Goal: Task Accomplishment & Management: Manage account settings

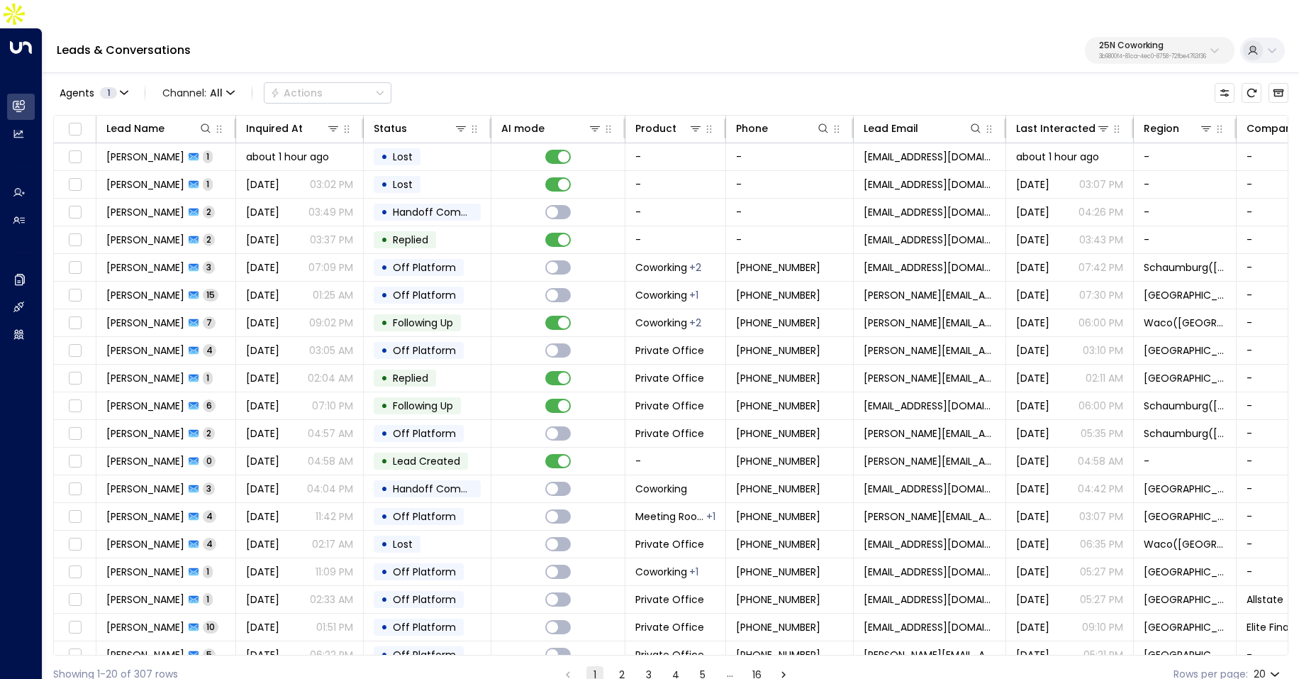
click at [1140, 41] on p "25N Coworking" at bounding box center [1152, 45] width 107 height 9
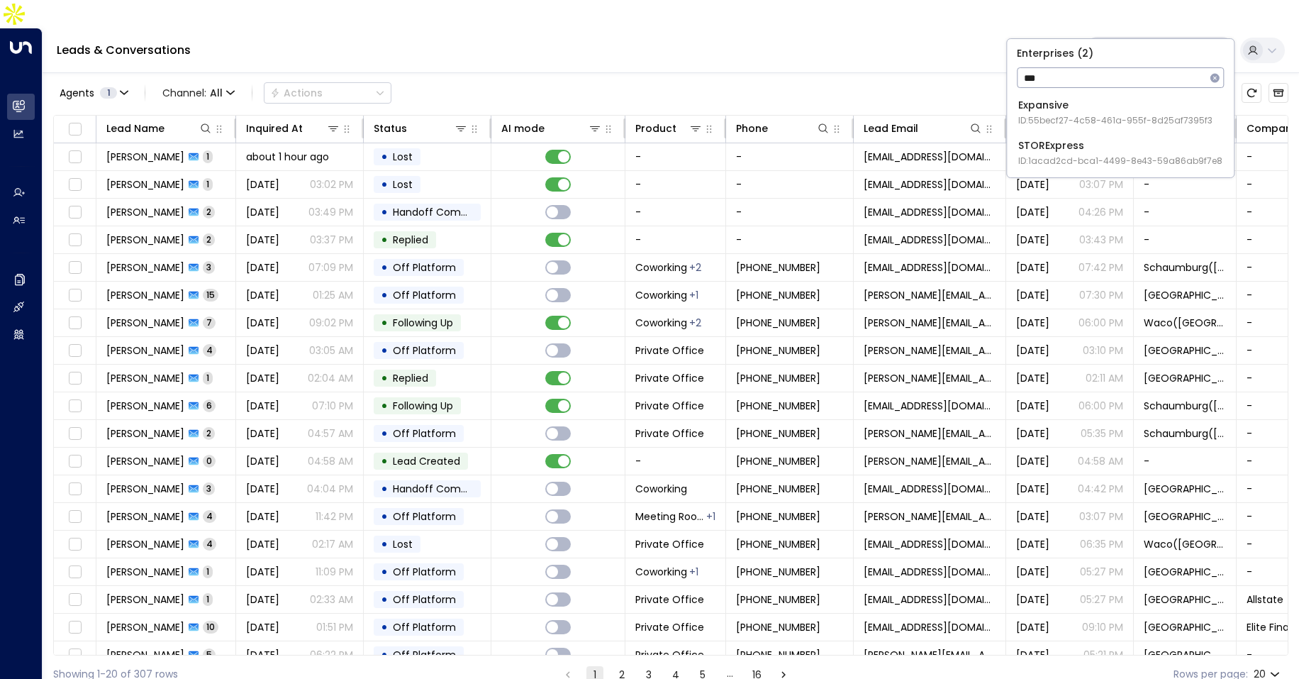
type input "***"
click at [1134, 105] on div "Expansive ID: 55becf27-4c58-461a-955f-8d25af7395f3" at bounding box center [1115, 112] width 194 height 29
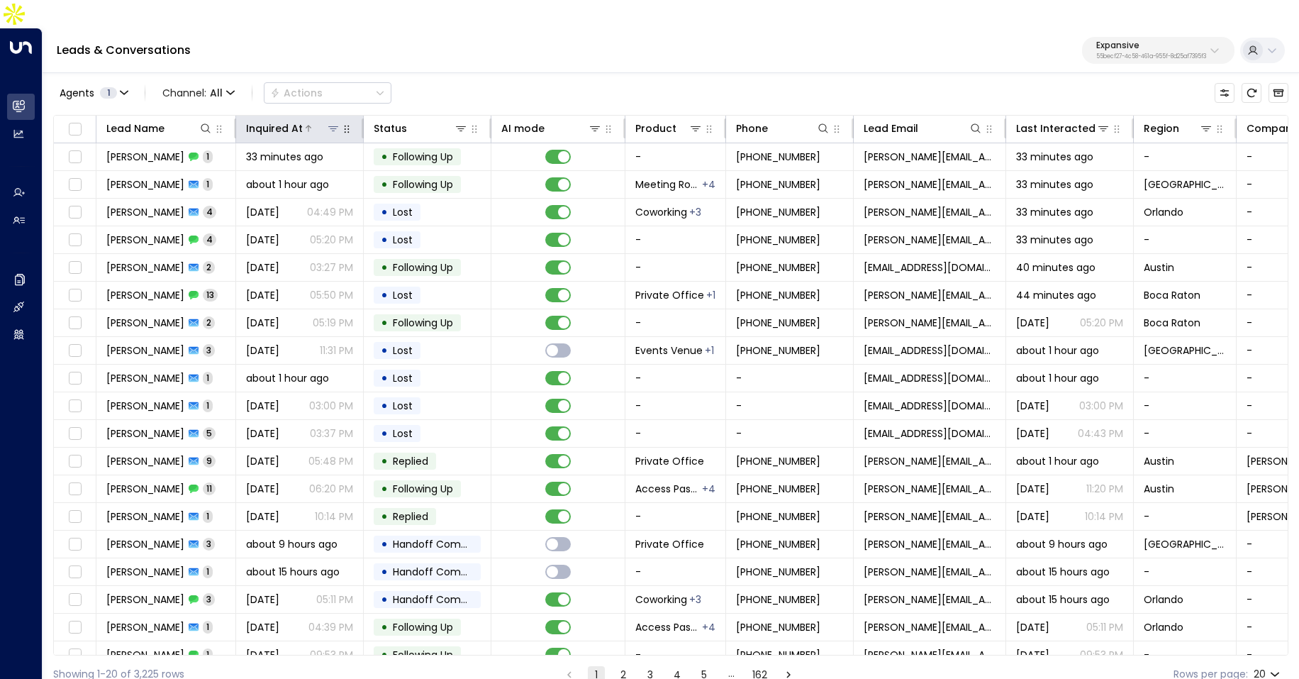
click at [279, 120] on div "Inquired At" at bounding box center [274, 128] width 57 height 17
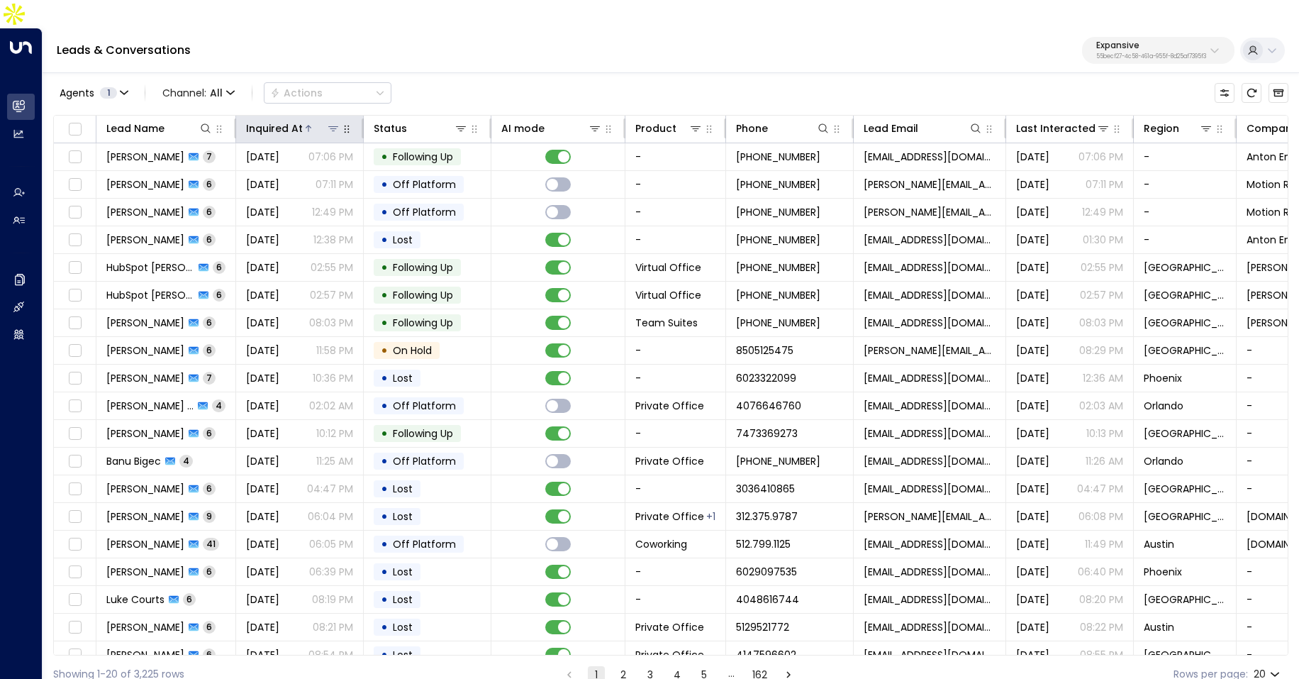
click at [279, 120] on div "Inquired At" at bounding box center [274, 128] width 57 height 17
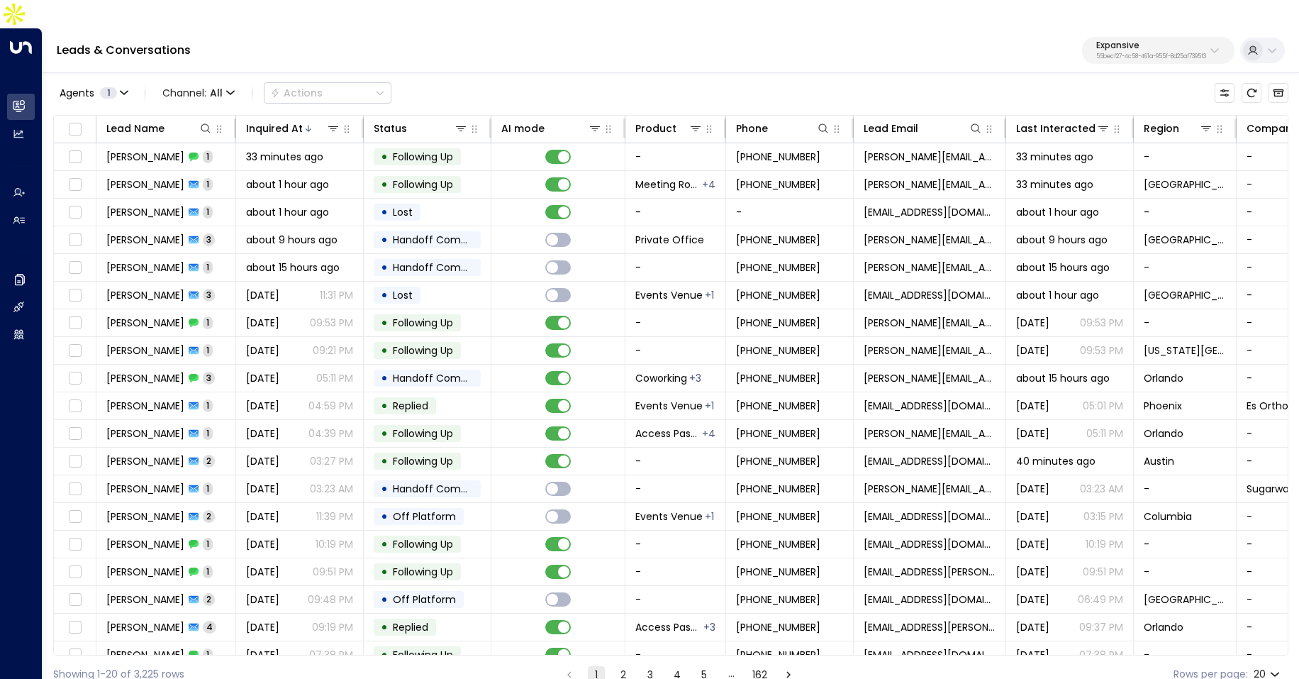
click at [628, 666] on button "2" at bounding box center [623, 674] width 17 height 17
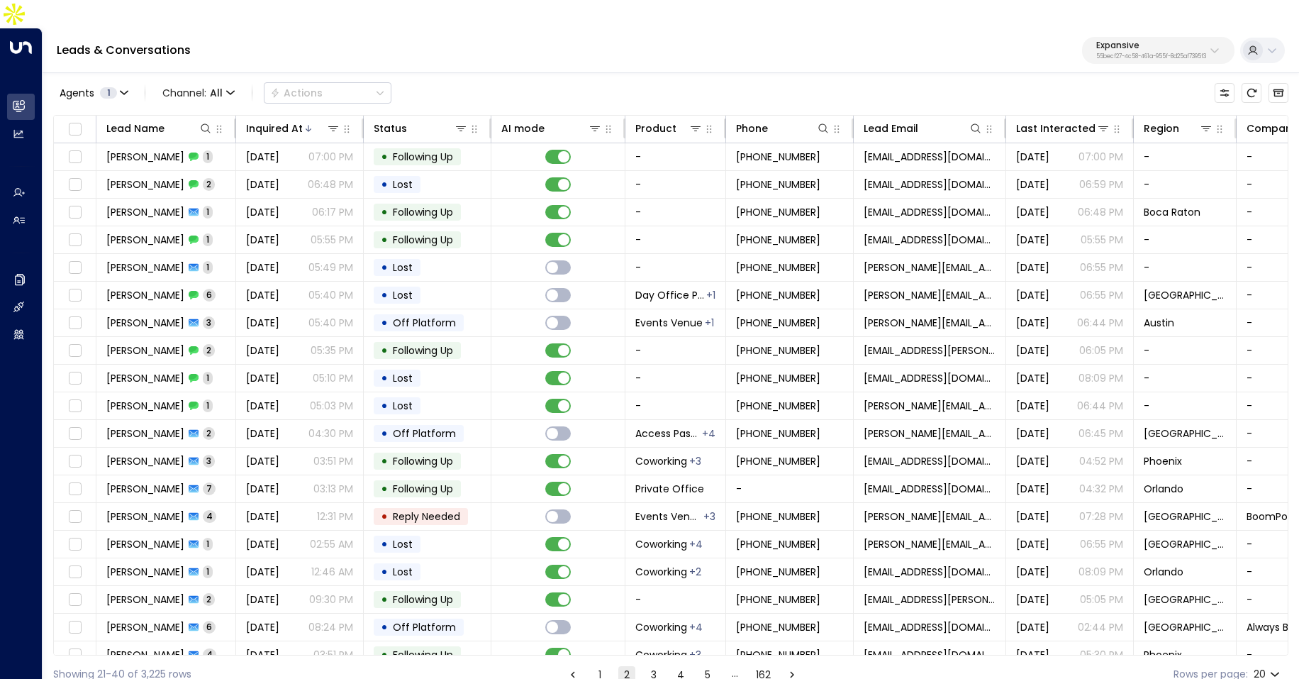
click at [594, 666] on button "1" at bounding box center [599, 674] width 17 height 17
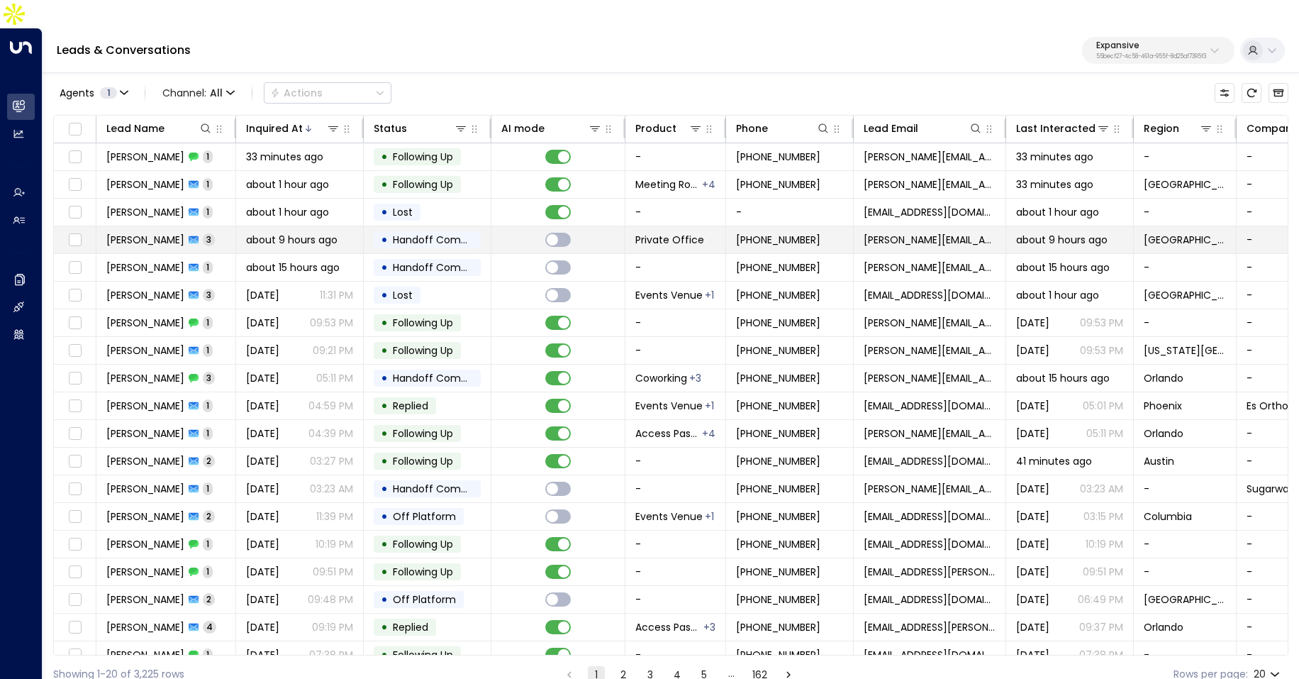
click at [206, 233] on div "[PERSON_NAME] 3" at bounding box center [160, 240] width 109 height 14
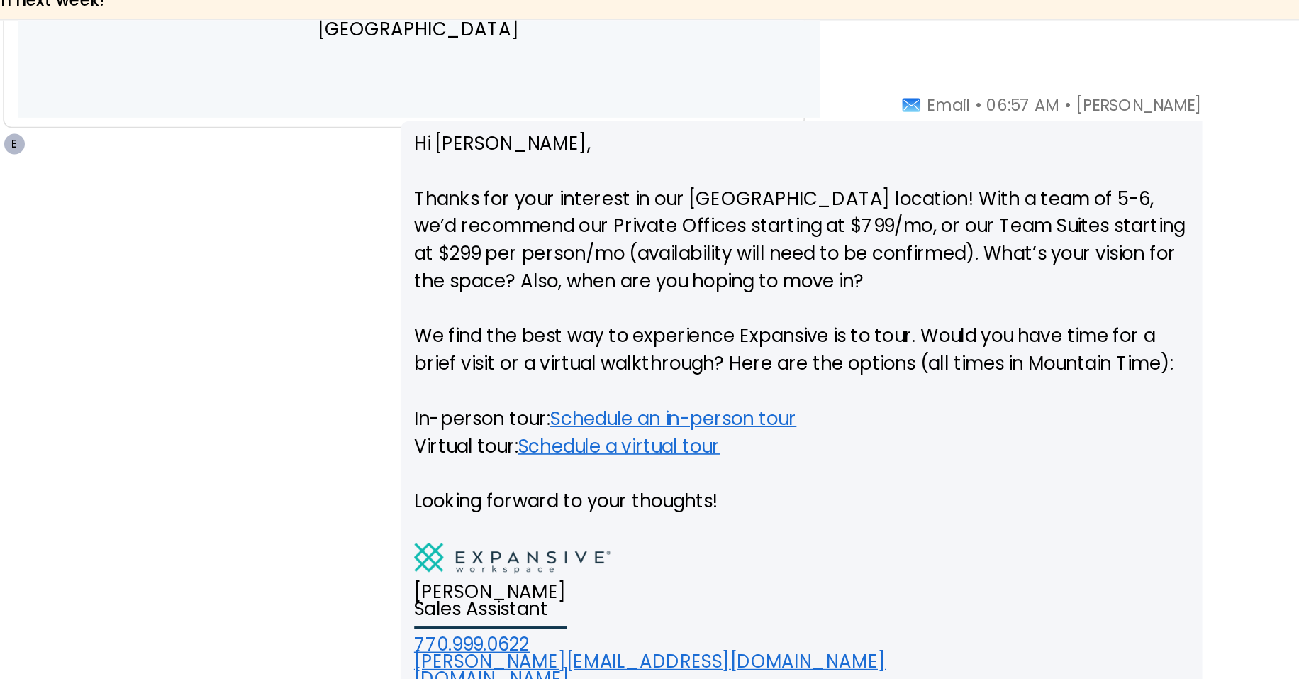
scroll to position [851, 0]
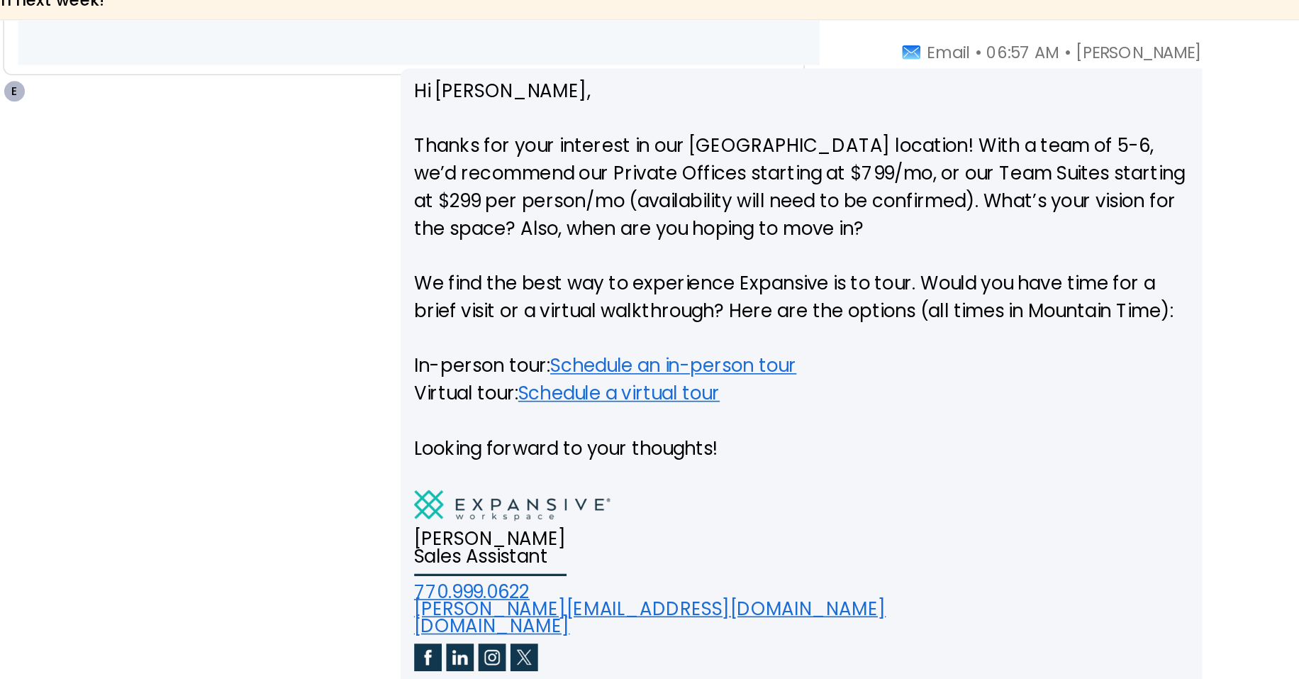
click at [699, 472] on span "Sales Assistant" at bounding box center [717, 477] width 83 height 11
click at [845, 436] on td "[PERSON_NAME] Sales Assistant 770.999.0622 [PERSON_NAME][EMAIL_ADDRESS][DOMAIN_…" at bounding box center [835, 495] width 318 height 118
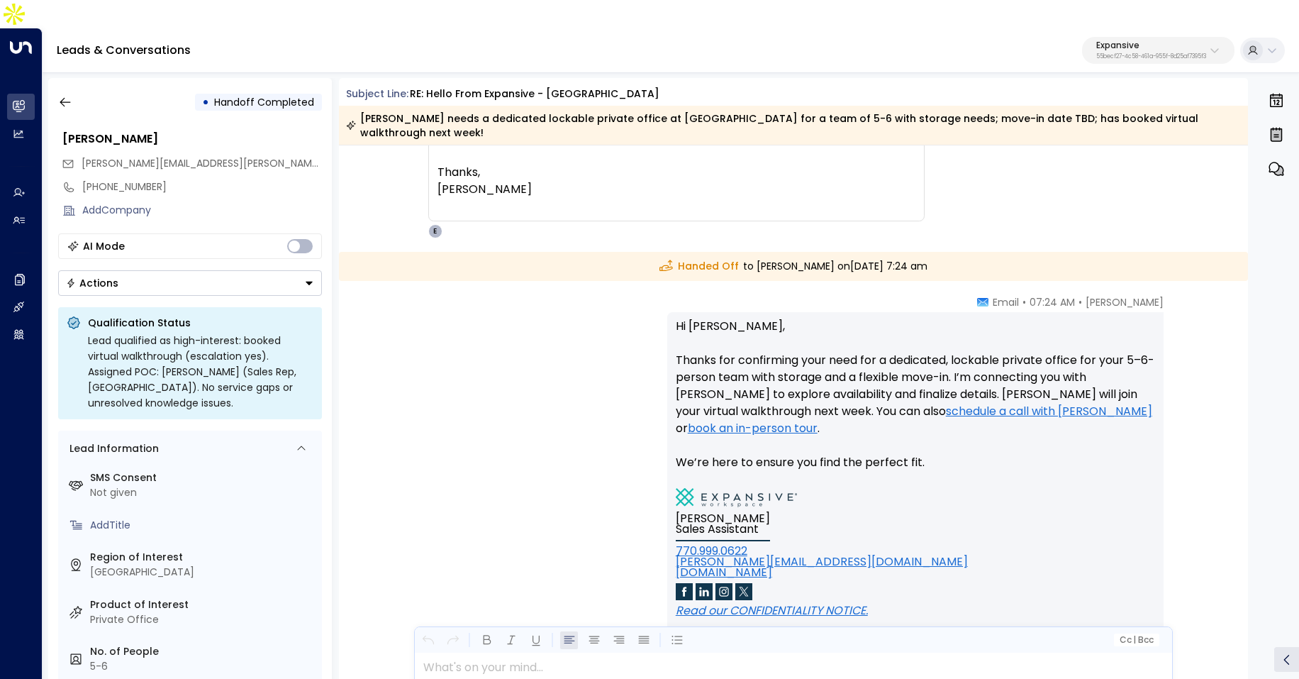
scroll to position [1562, 0]
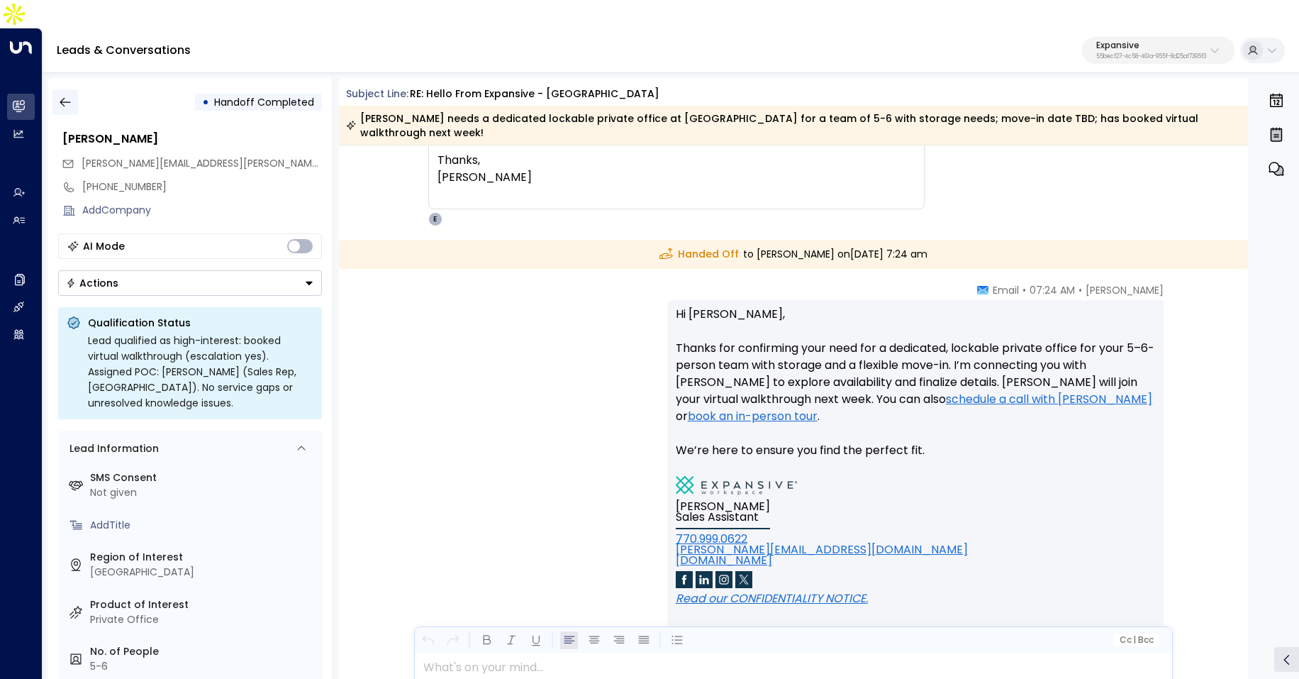
click at [73, 89] on button "button" at bounding box center [65, 102] width 26 height 26
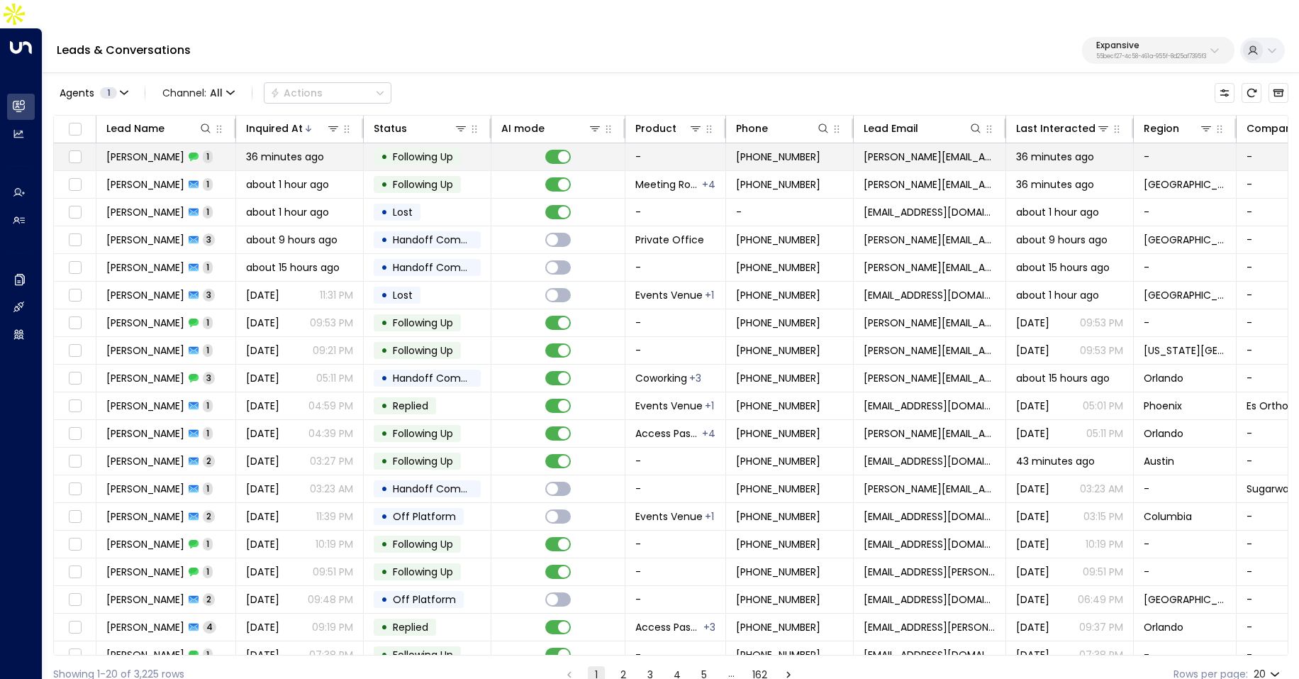
click at [249, 150] on span "36 minutes ago" at bounding box center [285, 157] width 78 height 14
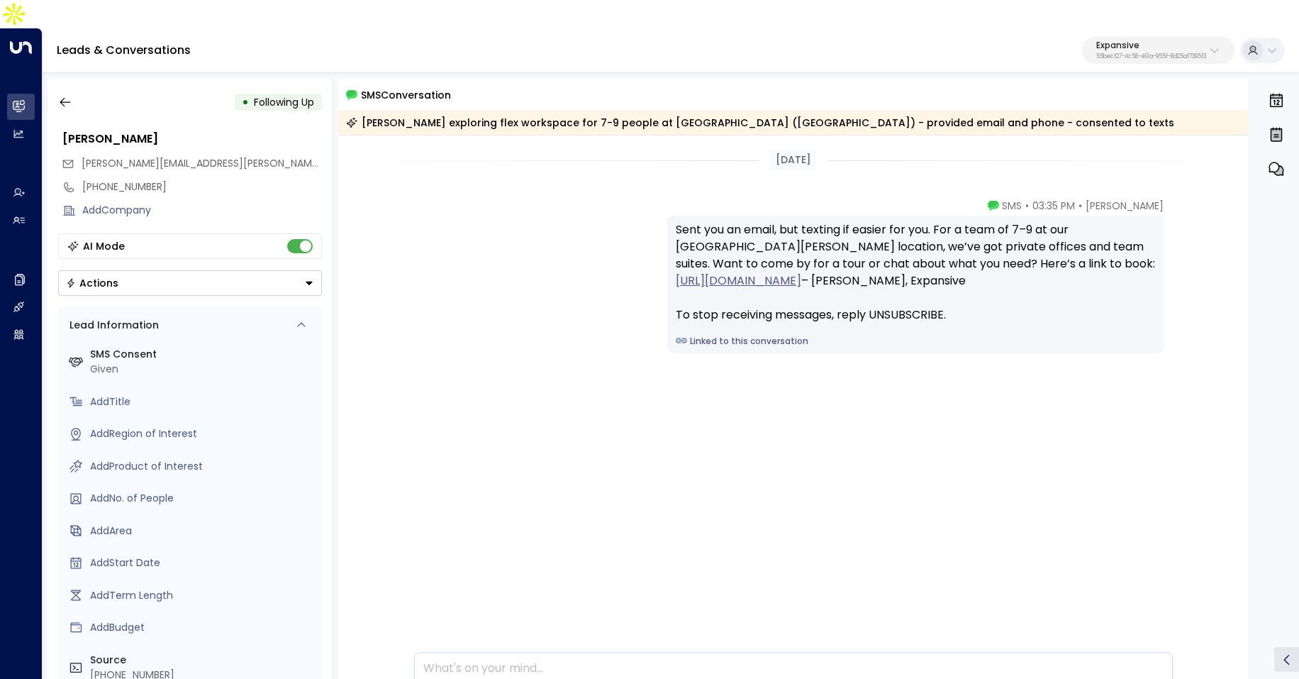
click at [743, 335] on link "Linked to this conversation" at bounding box center [915, 341] width 479 height 13
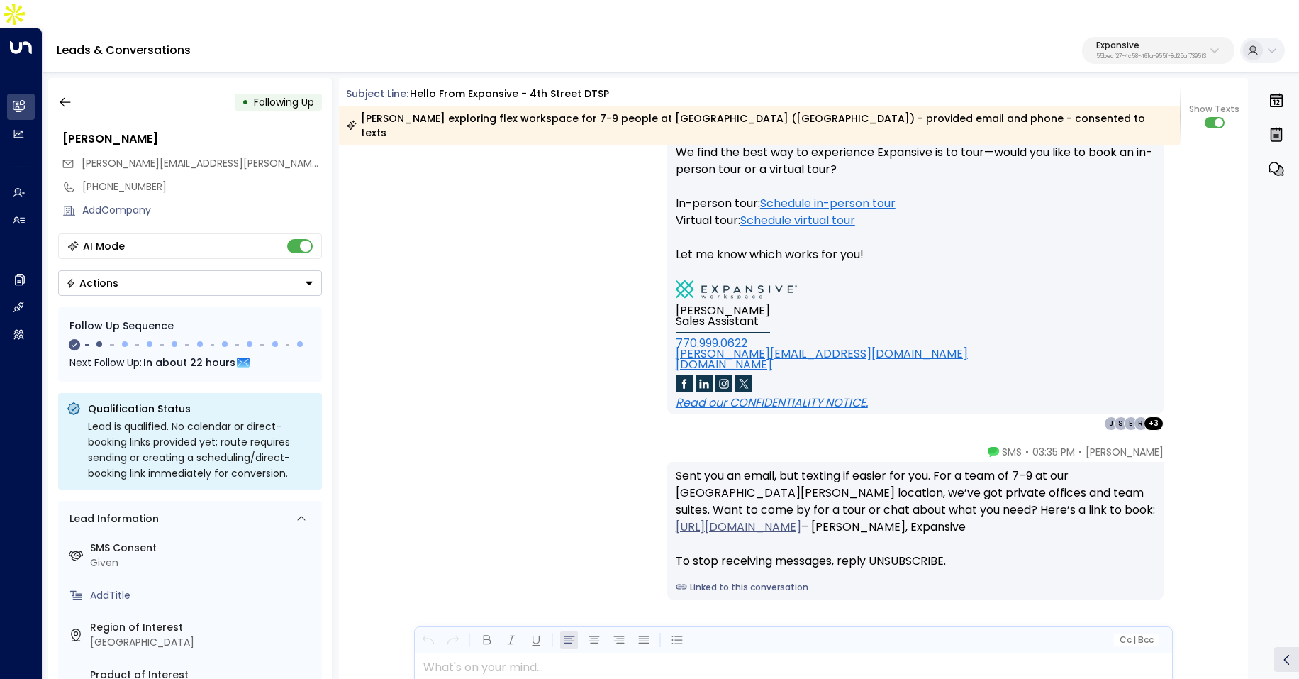
scroll to position [1060, 0]
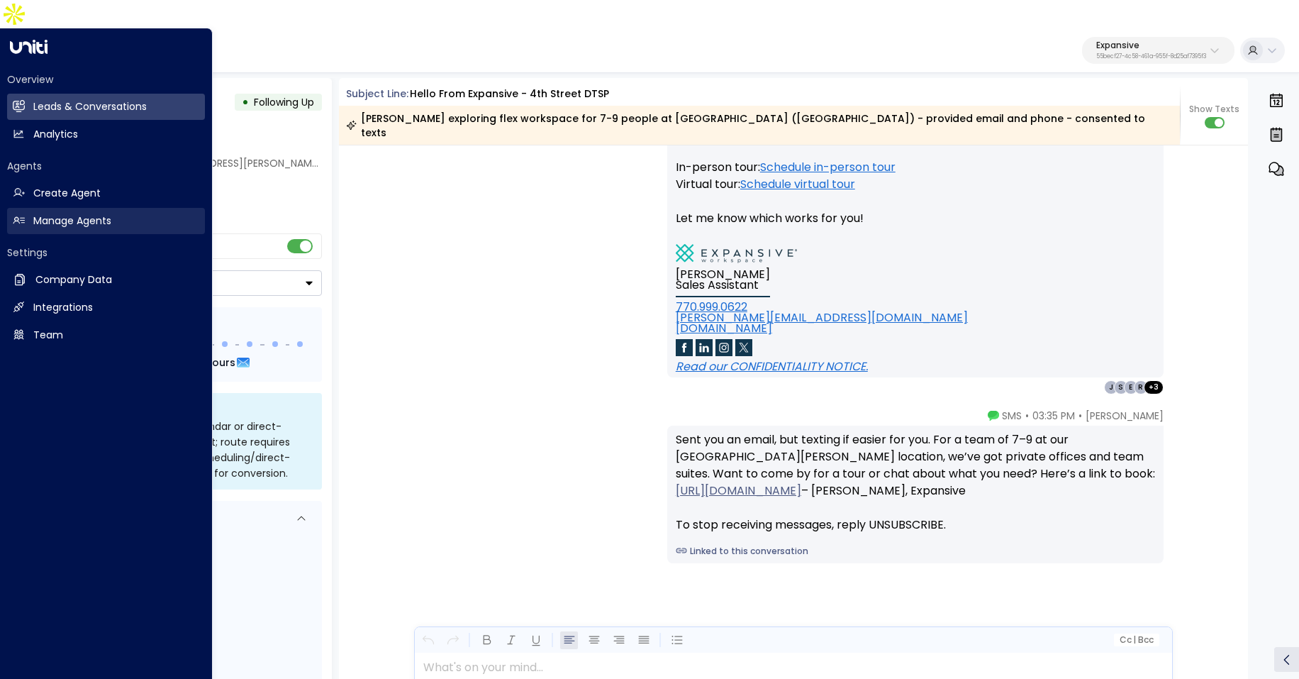
click at [35, 213] on h2 "Manage Agents" at bounding box center [72, 220] width 78 height 15
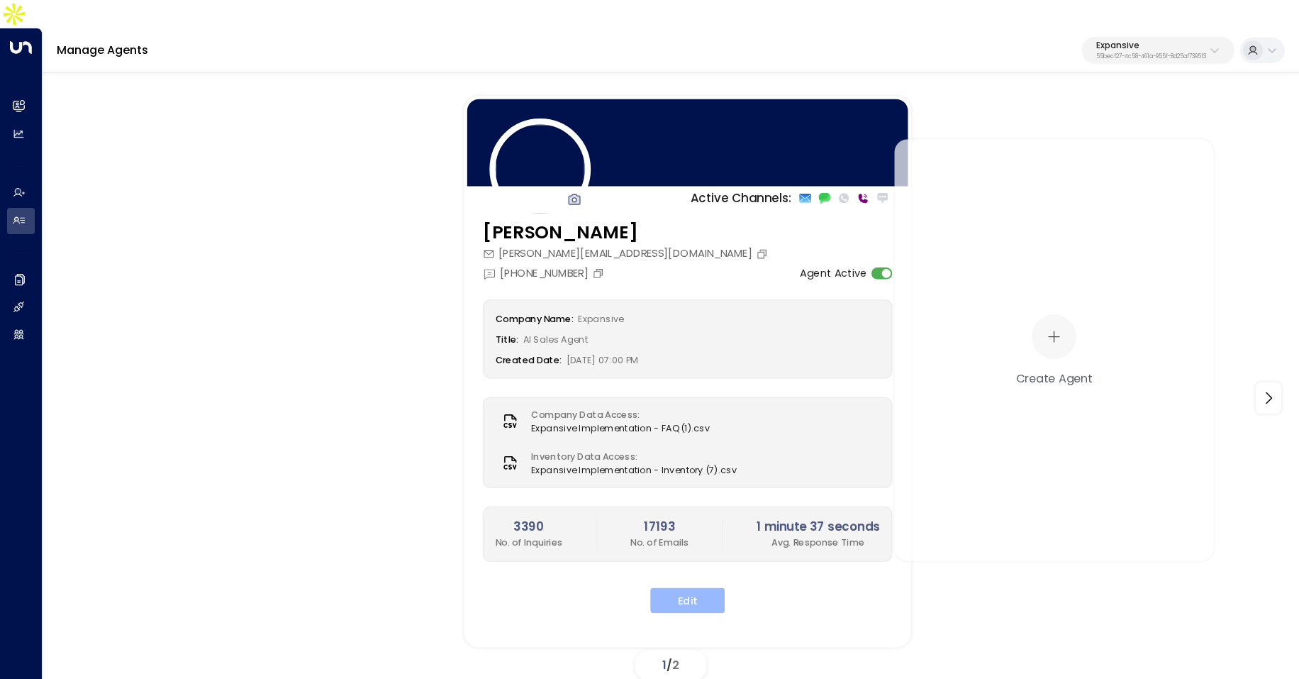
click at [684, 588] on button "Edit" at bounding box center [687, 601] width 74 height 26
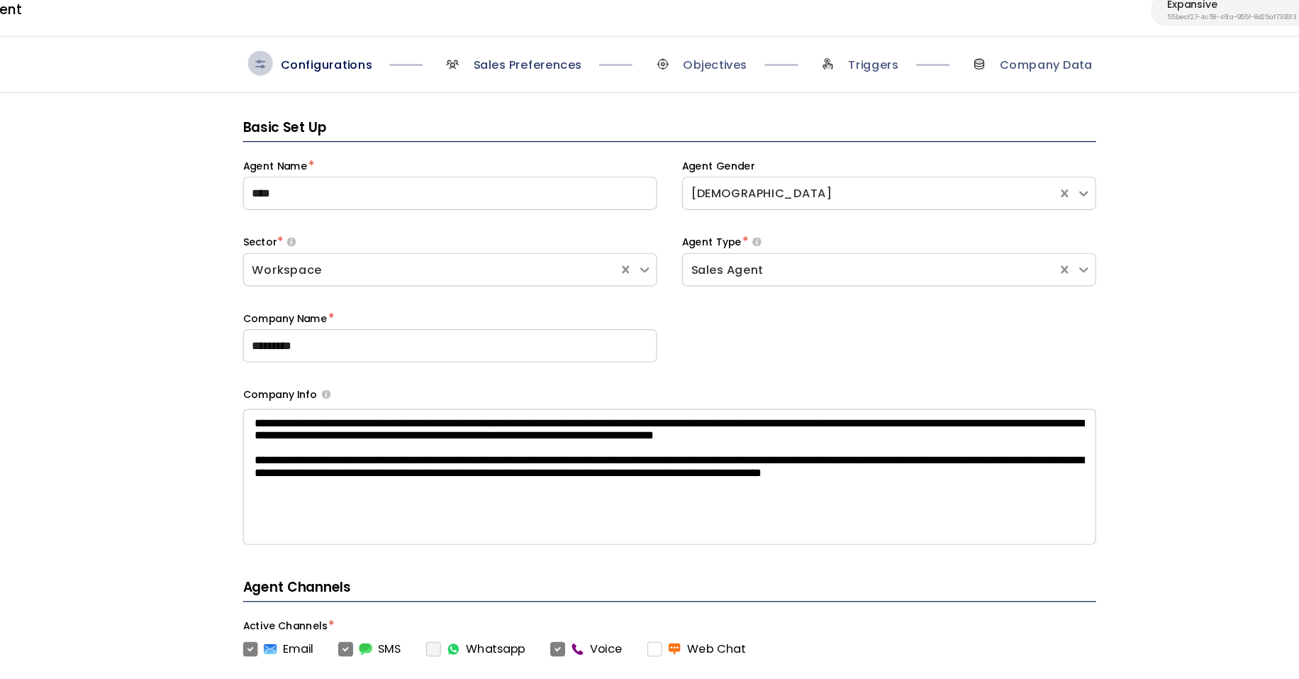
click at [520, 90] on span "Sales Preferences" at bounding box center [548, 97] width 93 height 14
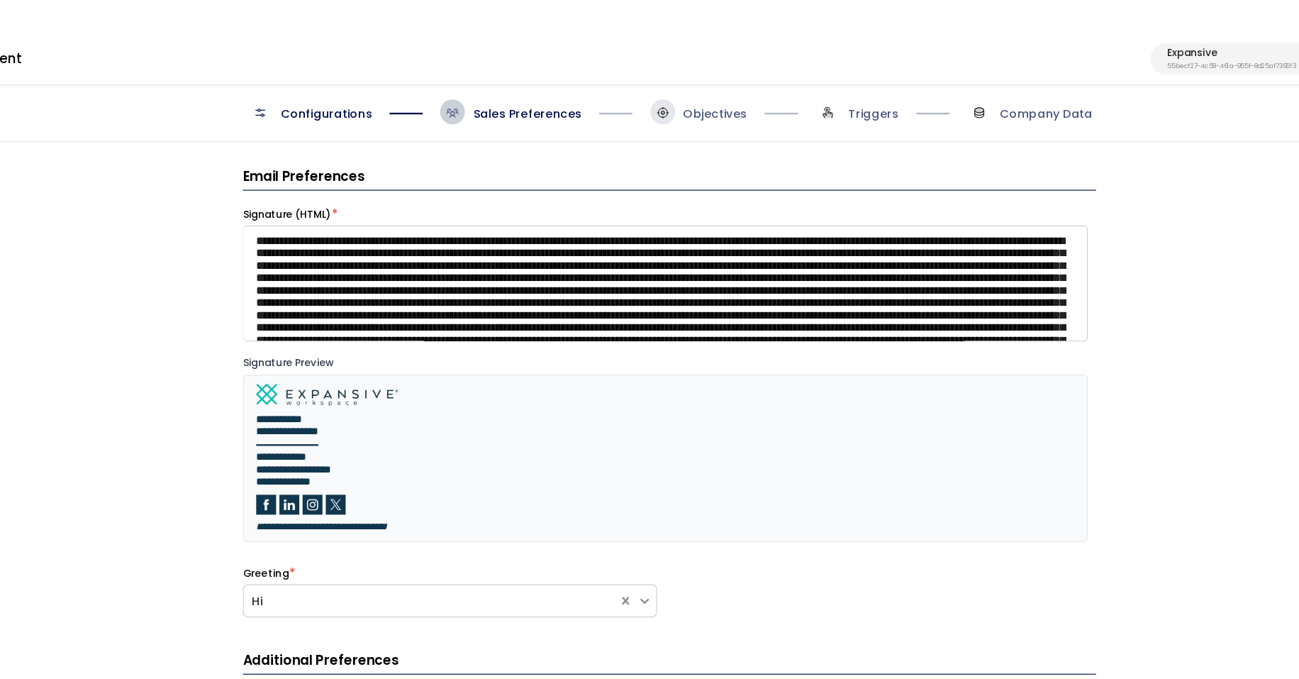
click at [657, 85] on span at bounding box center [664, 95] width 21 height 21
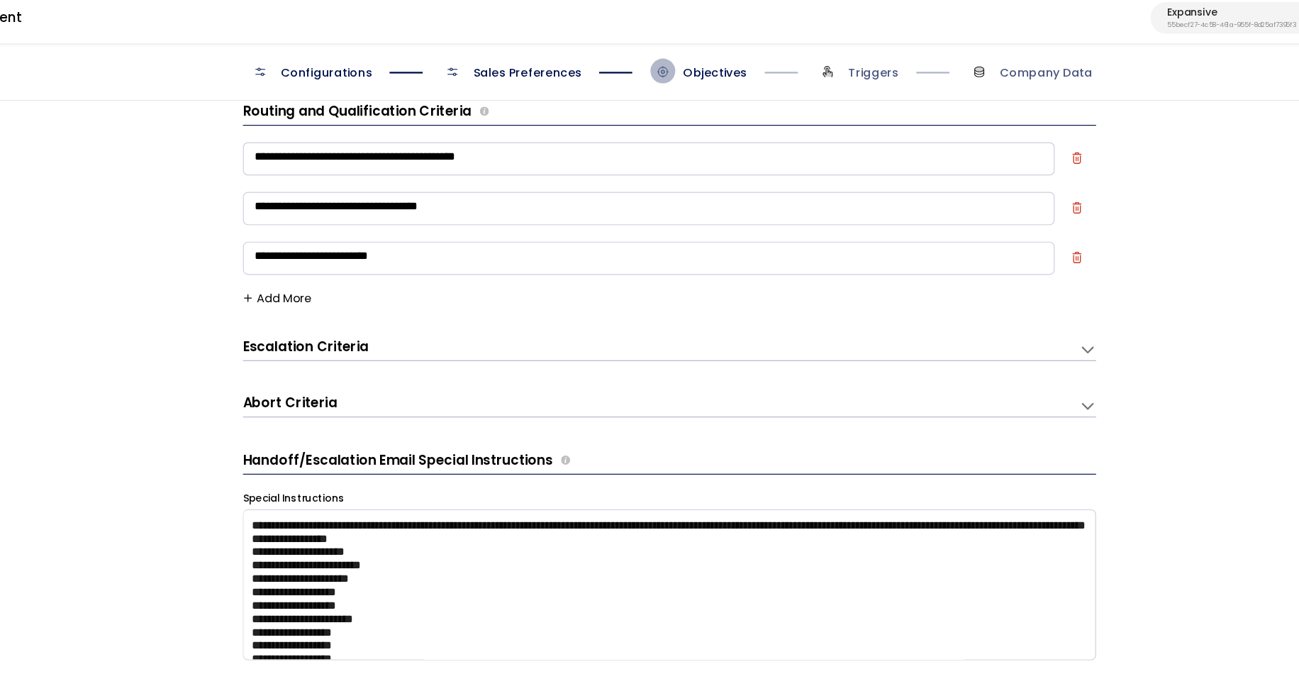
scroll to position [21, 0]
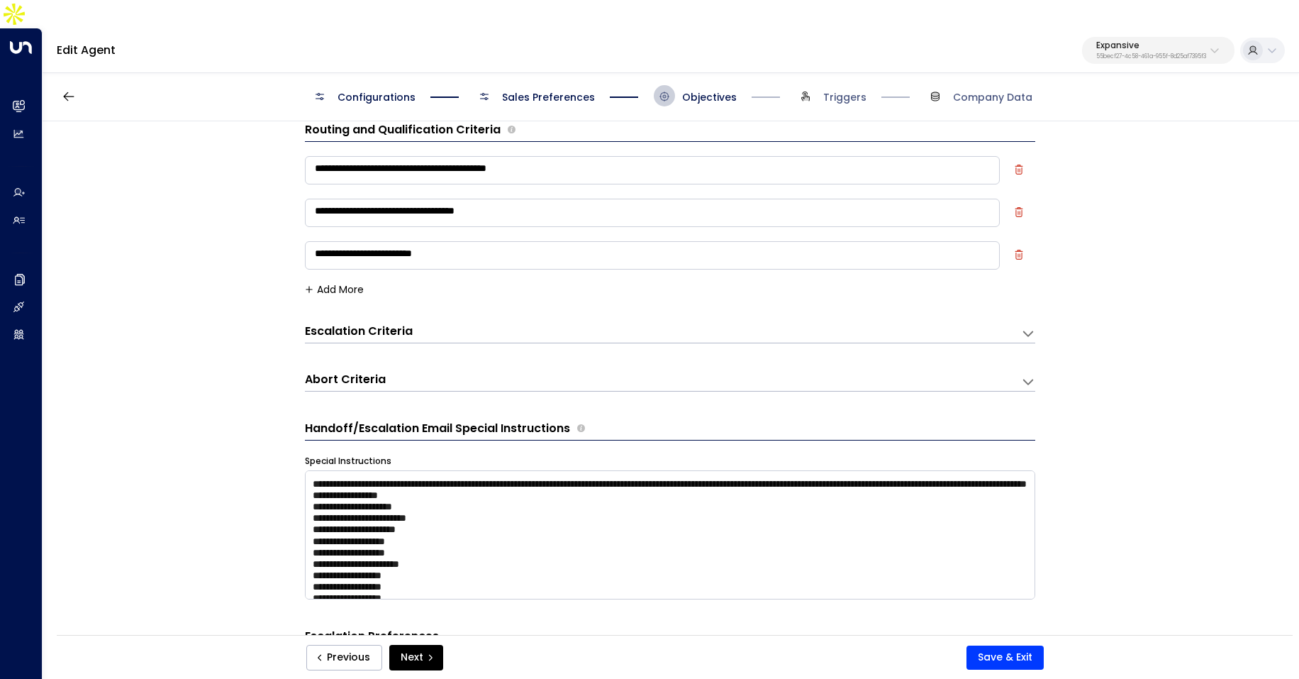
click at [865, 85] on span "Triggers" at bounding box center [831, 95] width 72 height 21
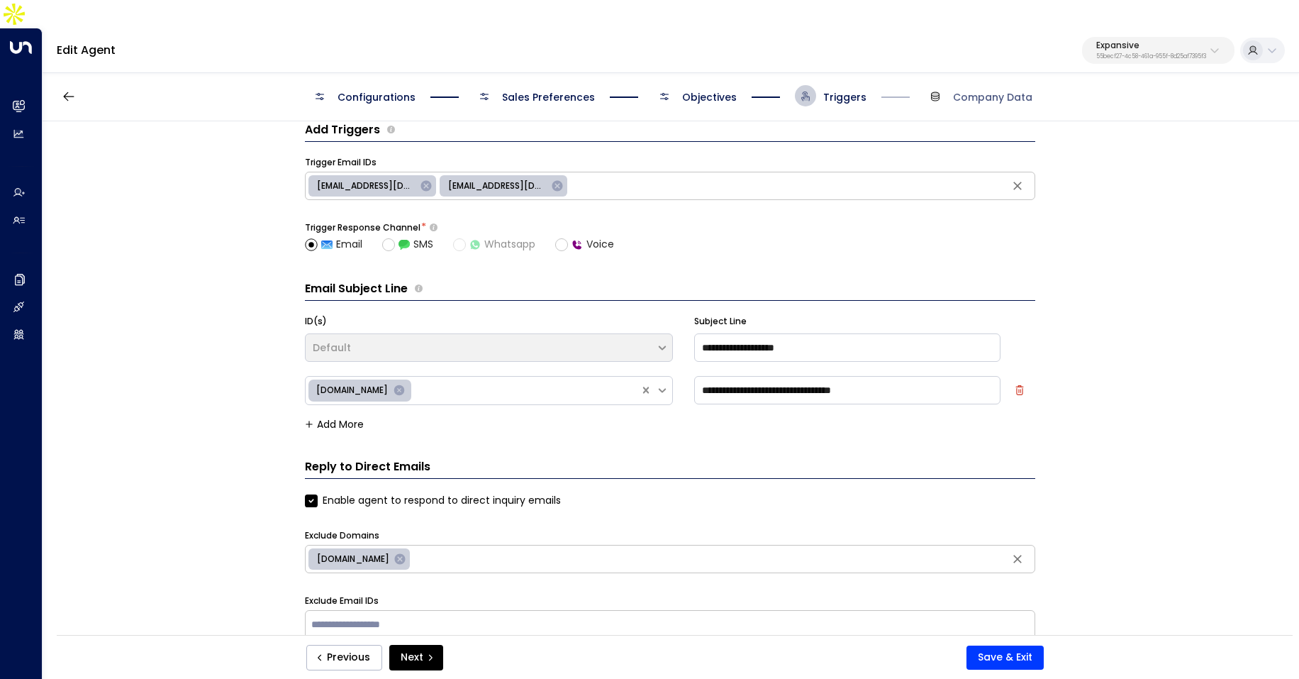
click at [953, 85] on span "Company Data" at bounding box center [979, 95] width 108 height 21
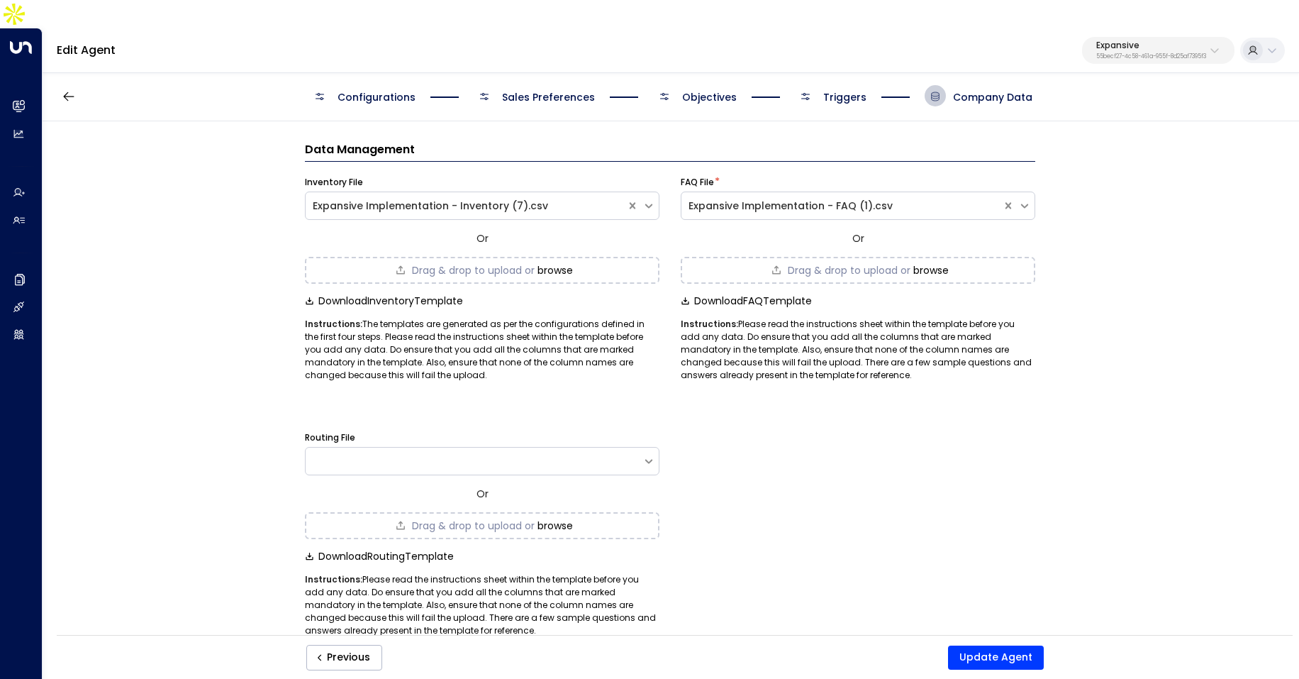
click at [833, 85] on span "Triggers" at bounding box center [831, 95] width 72 height 21
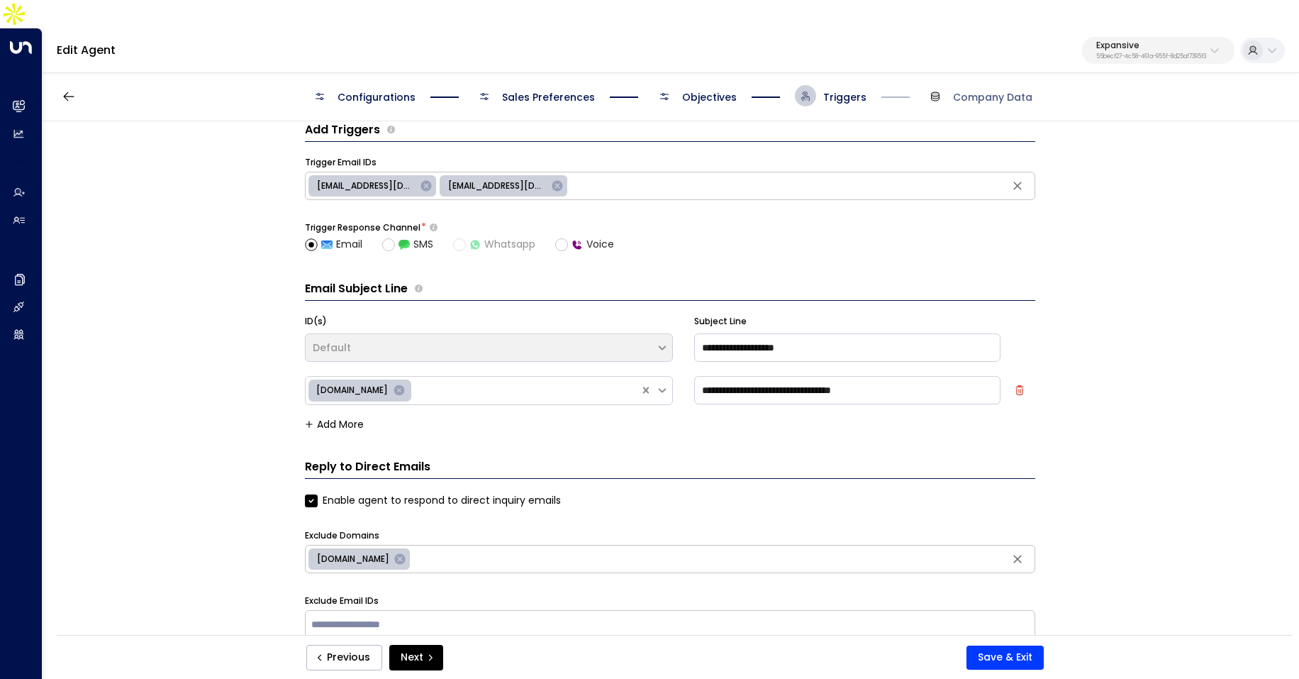
scroll to position [0, 0]
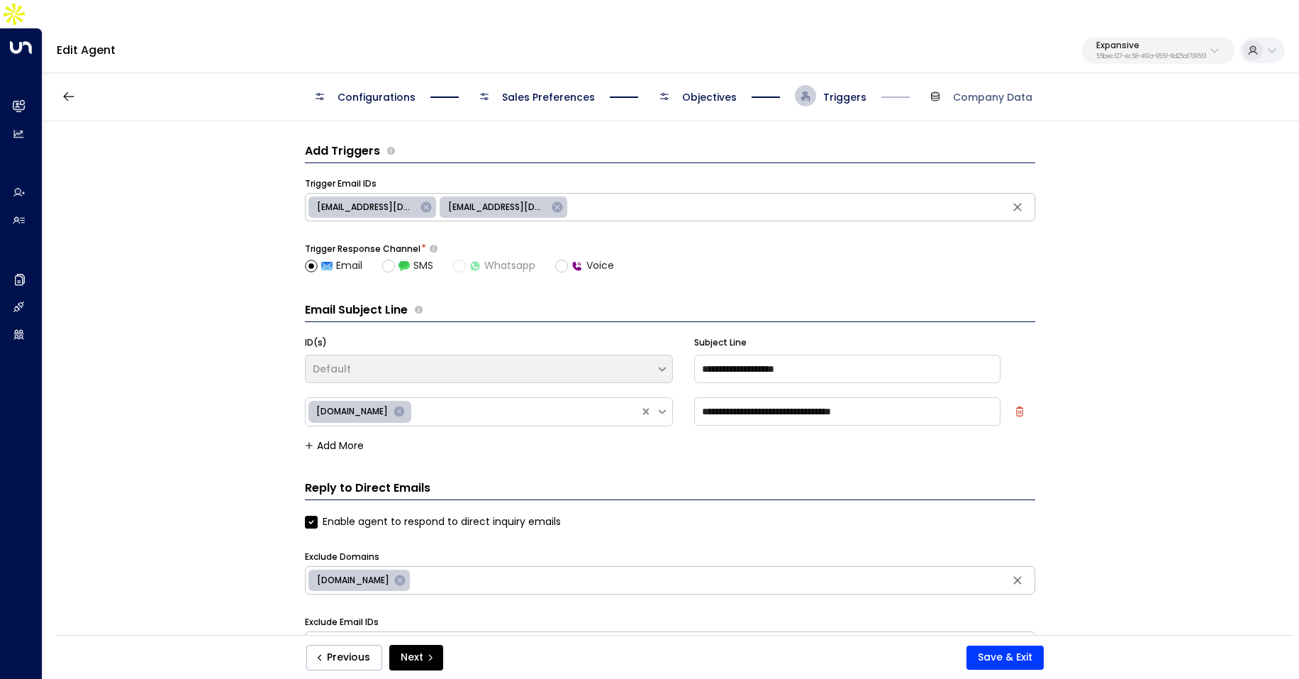
click at [1106, 41] on p "Expansive" at bounding box center [1151, 45] width 110 height 9
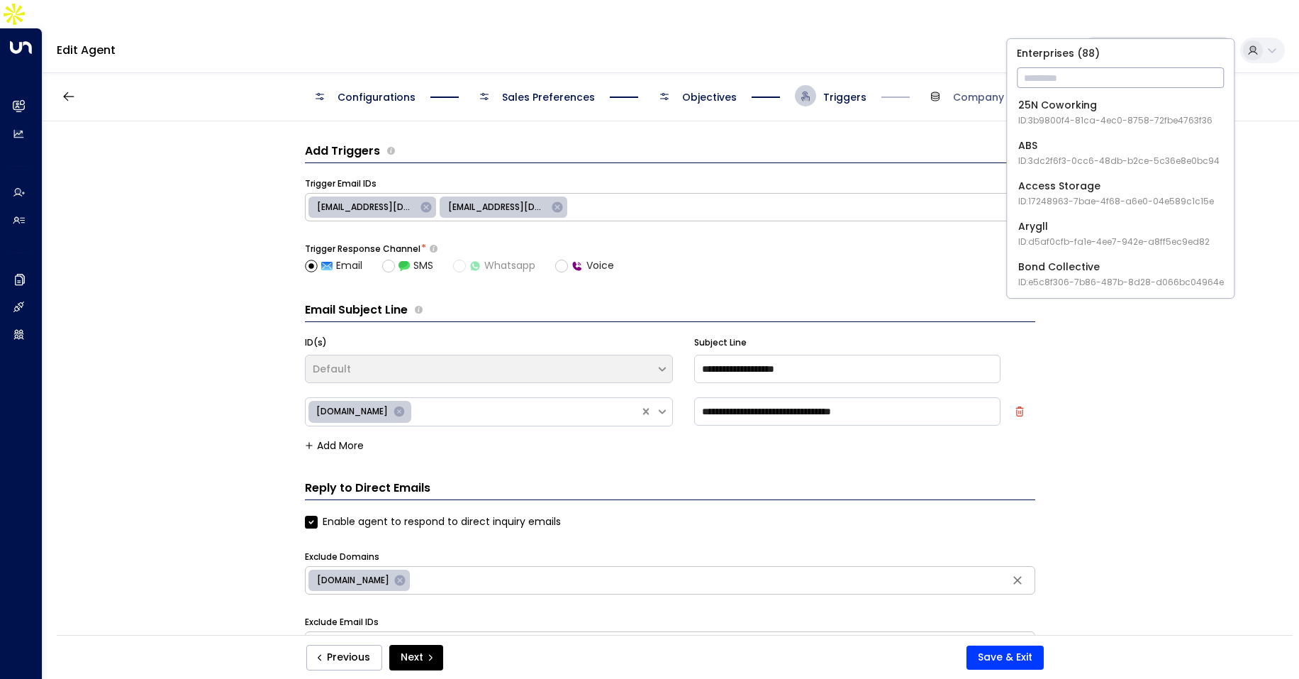
type input "*"
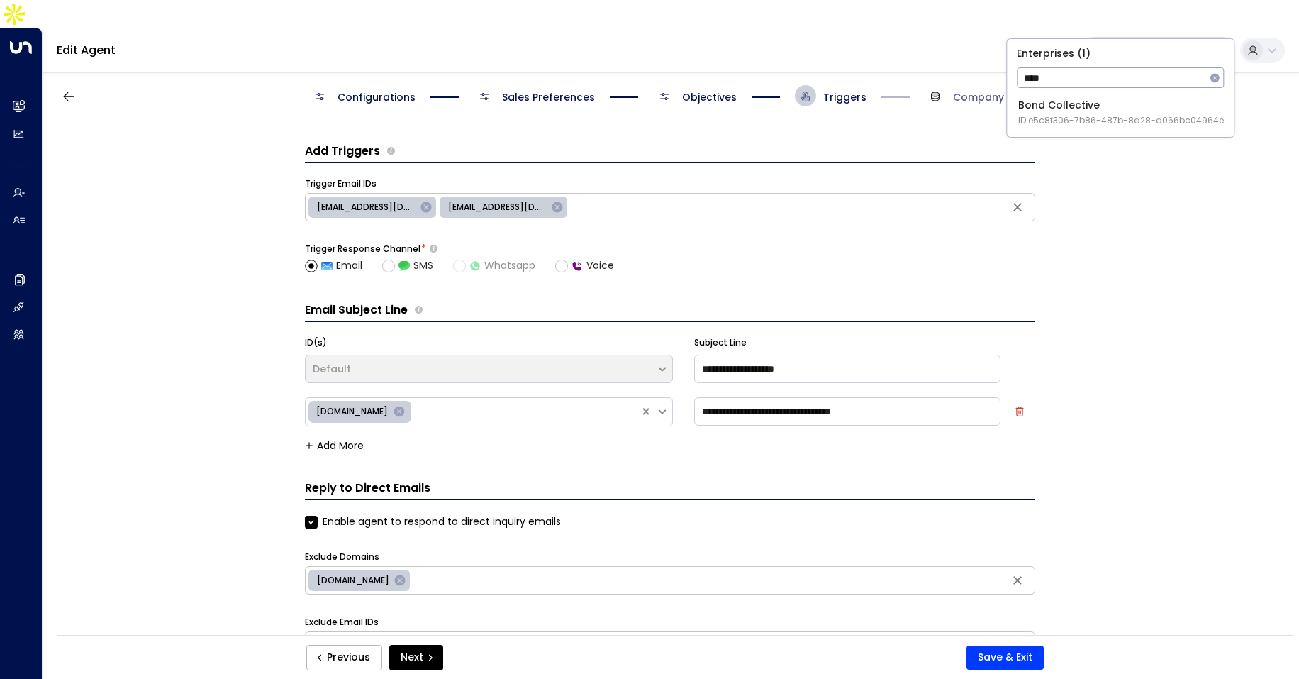
type input "****"
click at [1039, 101] on div "Bond Collective ID: e5c8f306-7b86-487b-8d28-d066bc04964e" at bounding box center [1121, 112] width 206 height 29
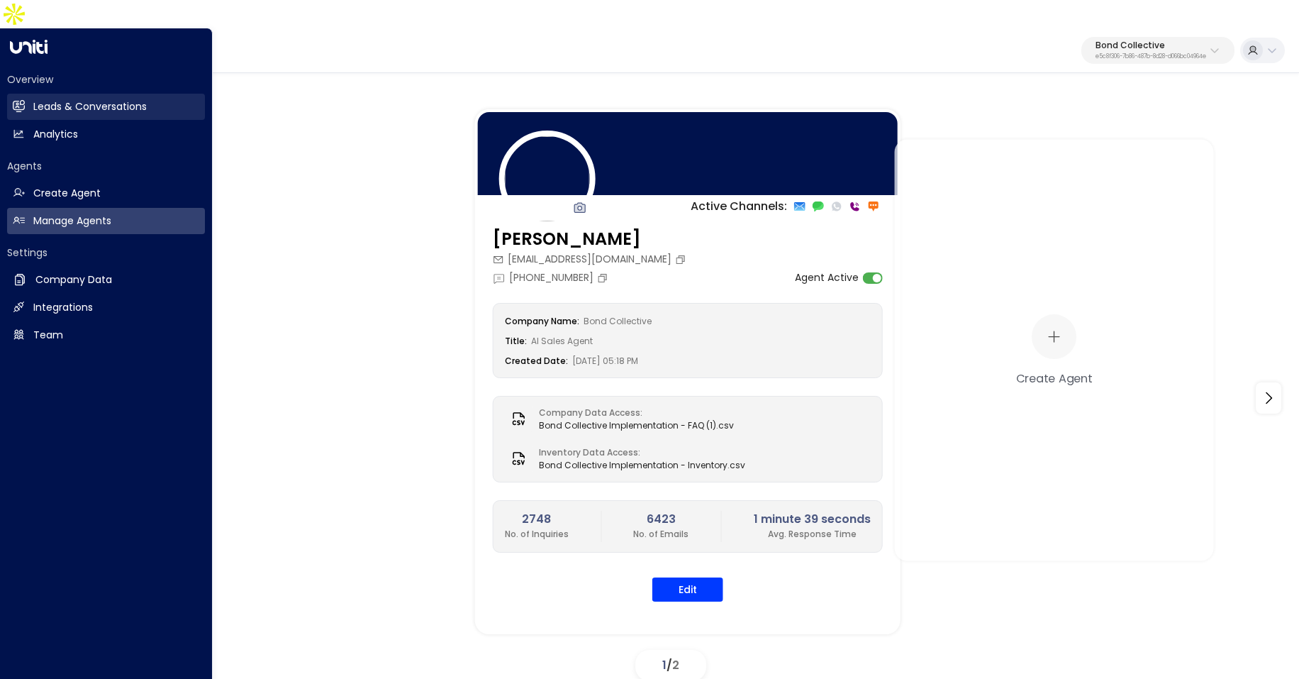
click at [27, 94] on link "Leads & Conversations Leads & Conversations" at bounding box center [106, 107] width 198 height 26
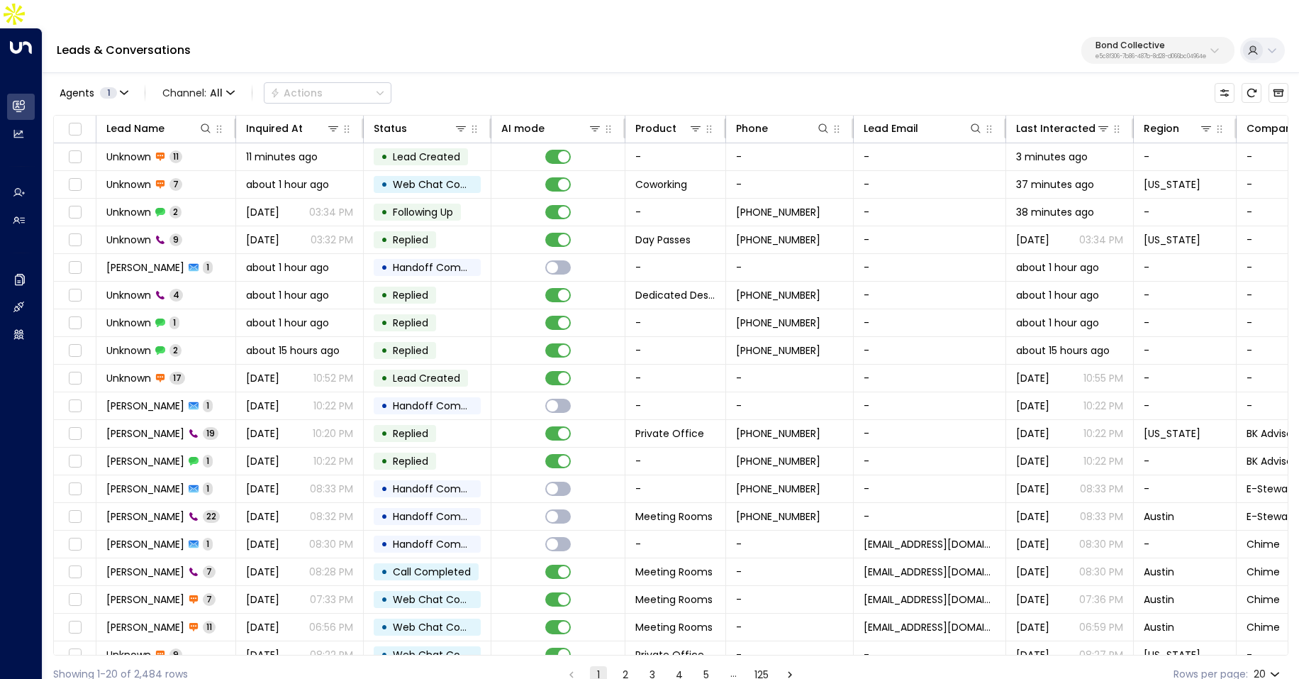
click at [1162, 41] on div "Bond Collective e5c8f306-7b86-487b-8d28-d066bc04964e" at bounding box center [1151, 50] width 111 height 18
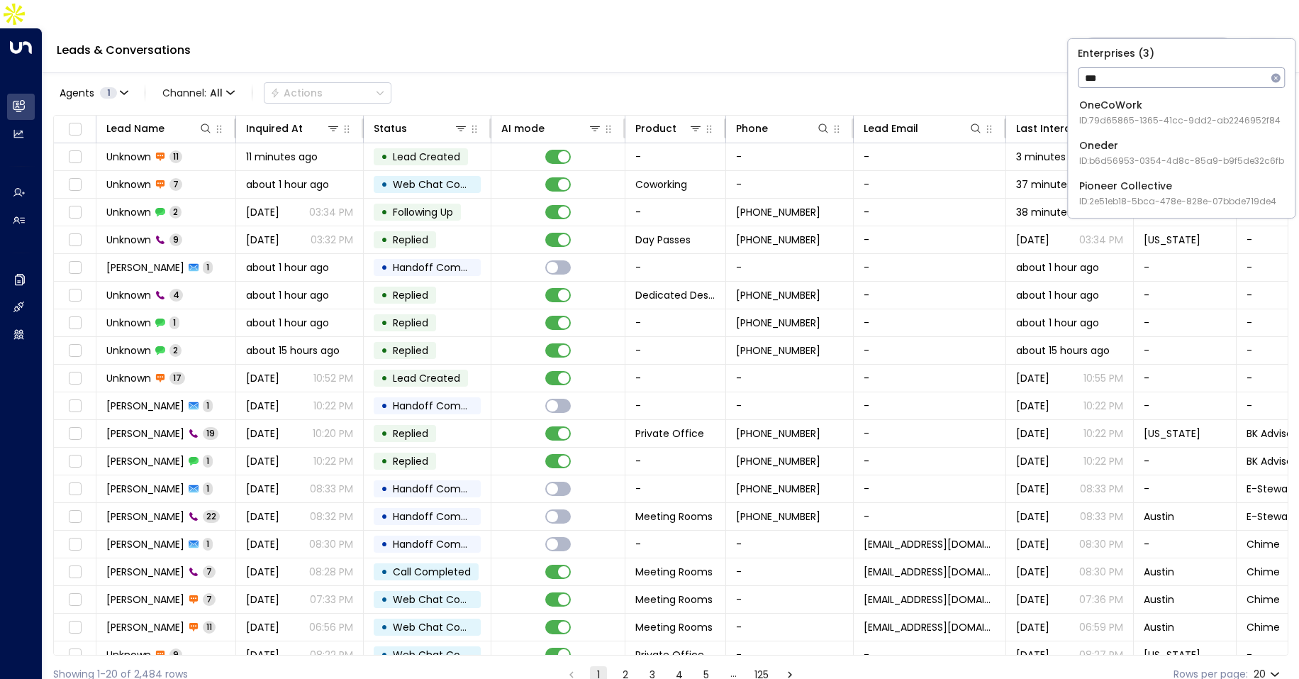
type input "***"
click at [1096, 148] on div "Oneder ID: b6d56953-0354-4d8c-85a9-b9f5de32c6fb" at bounding box center [1181, 152] width 205 height 29
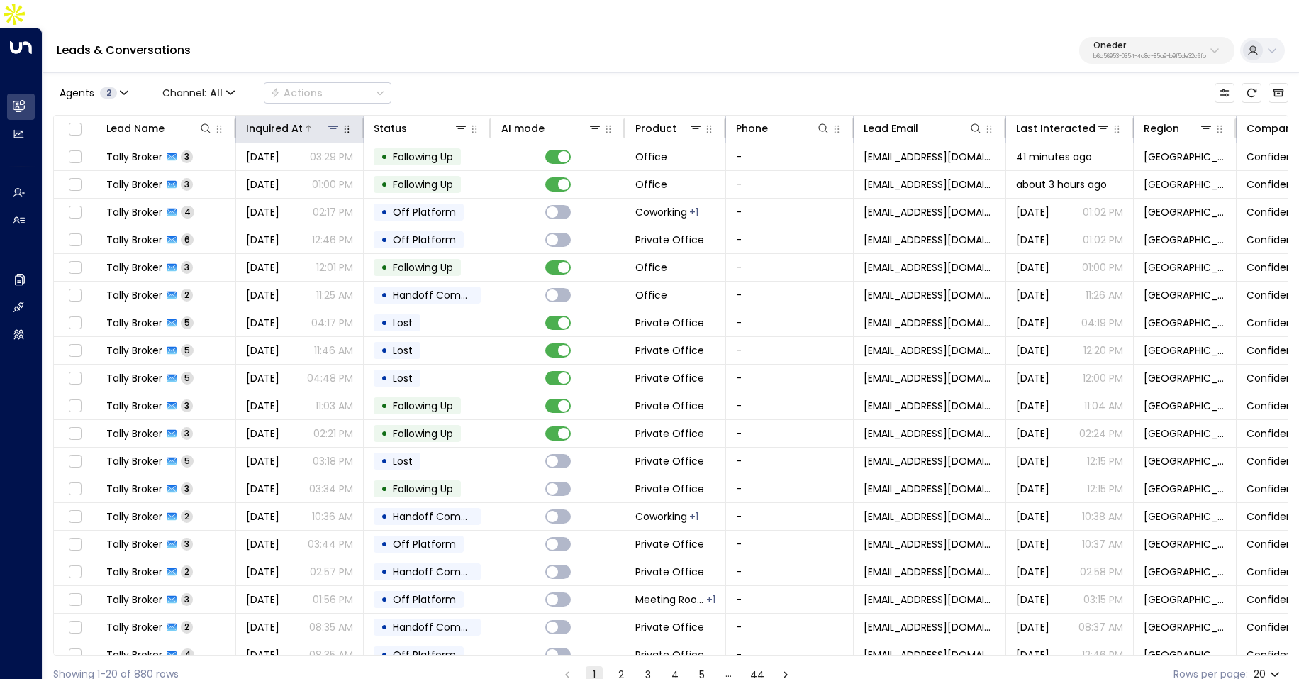
click at [273, 120] on div "Inquired At" at bounding box center [274, 128] width 57 height 17
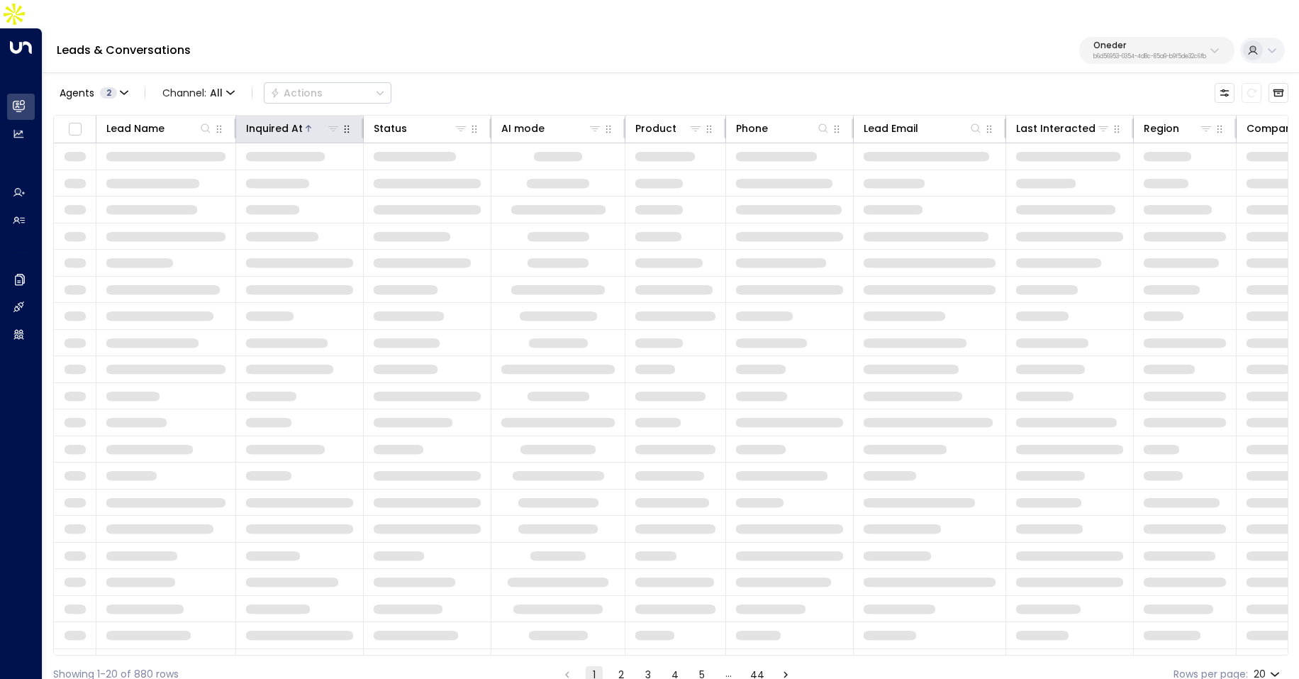
click at [273, 120] on div "Inquired At" at bounding box center [274, 128] width 57 height 17
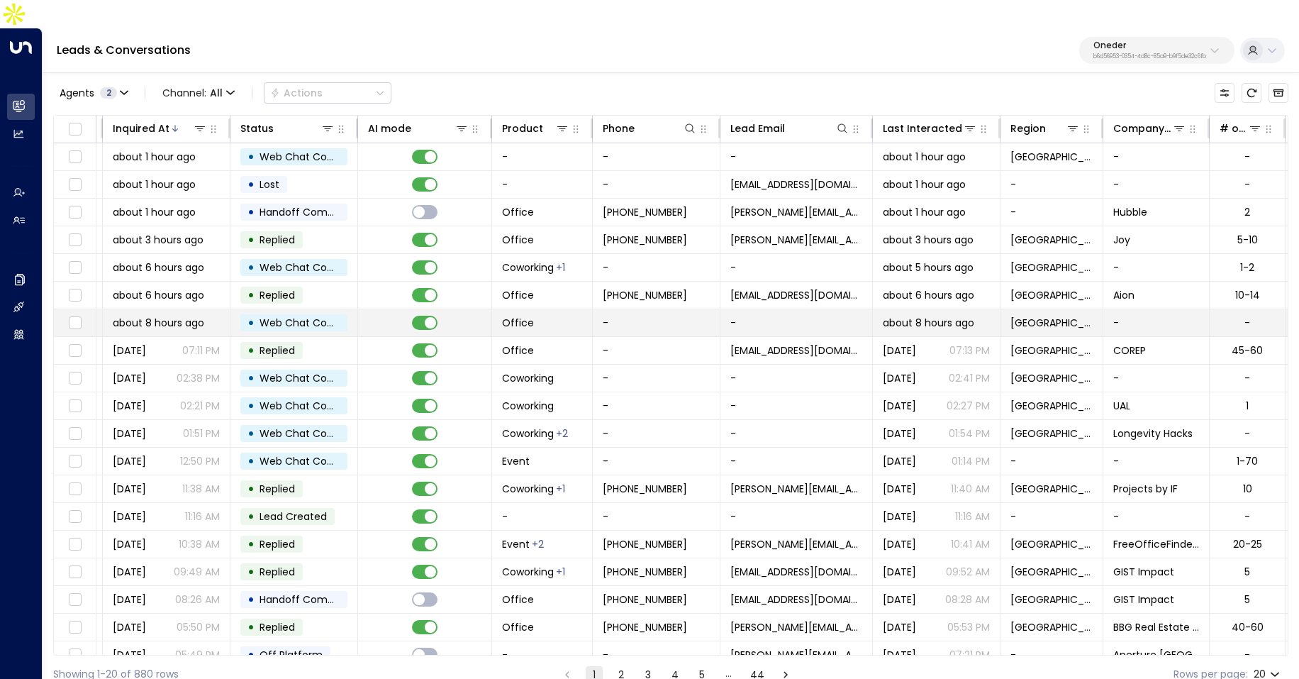
scroll to position [0, 391]
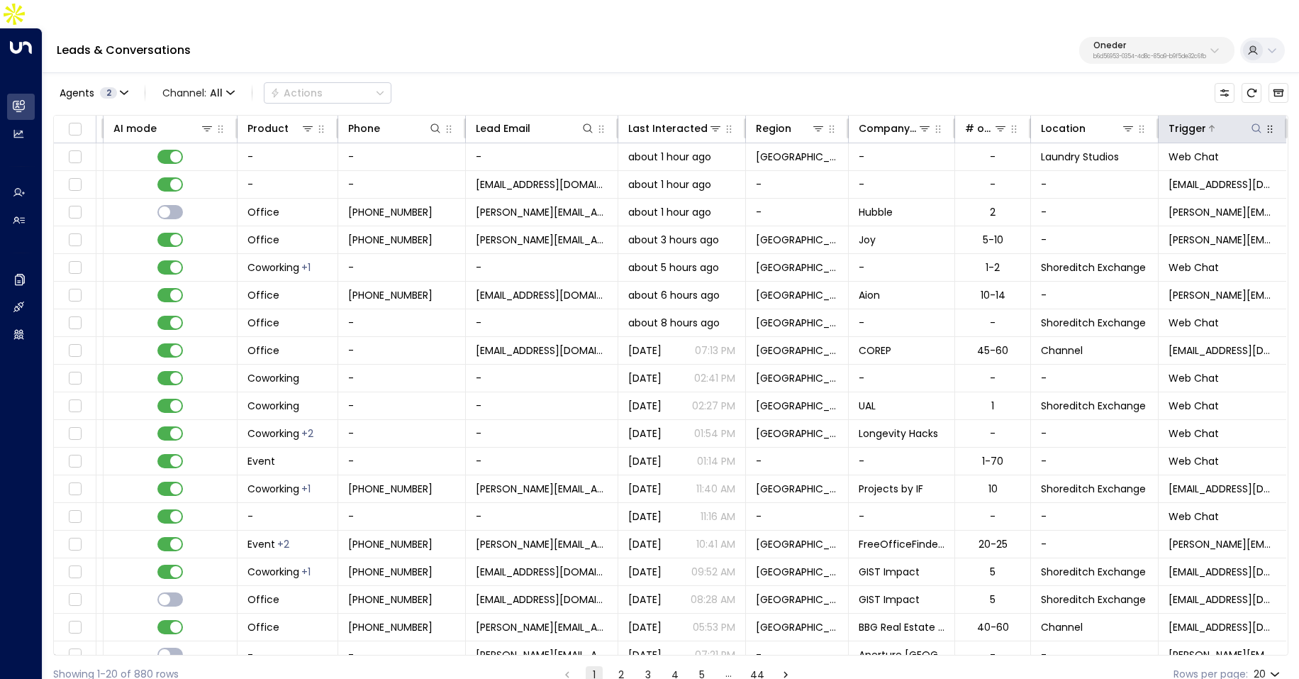
click at [1251, 123] on icon at bounding box center [1256, 128] width 11 height 11
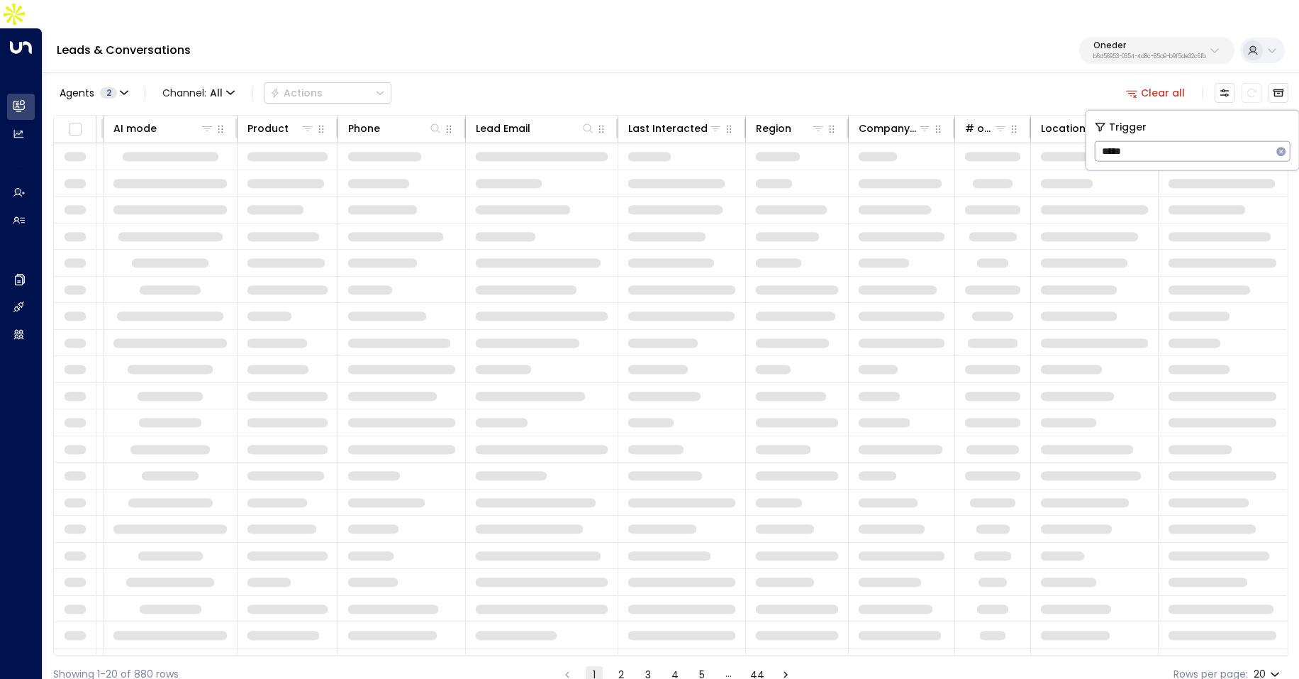
type input "*****"
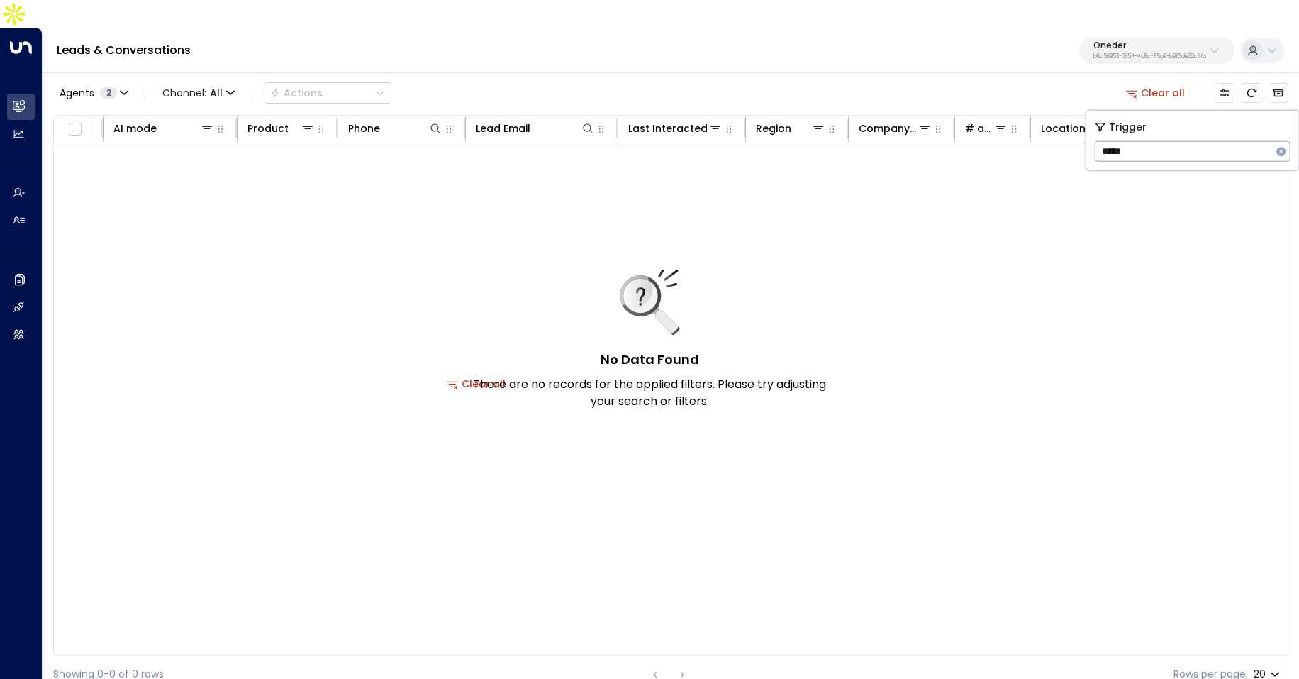
scroll to position [0, 387]
click at [1289, 150] on button "button" at bounding box center [1281, 151] width 18 height 18
click at [1250, 121] on button at bounding box center [1257, 128] width 14 height 14
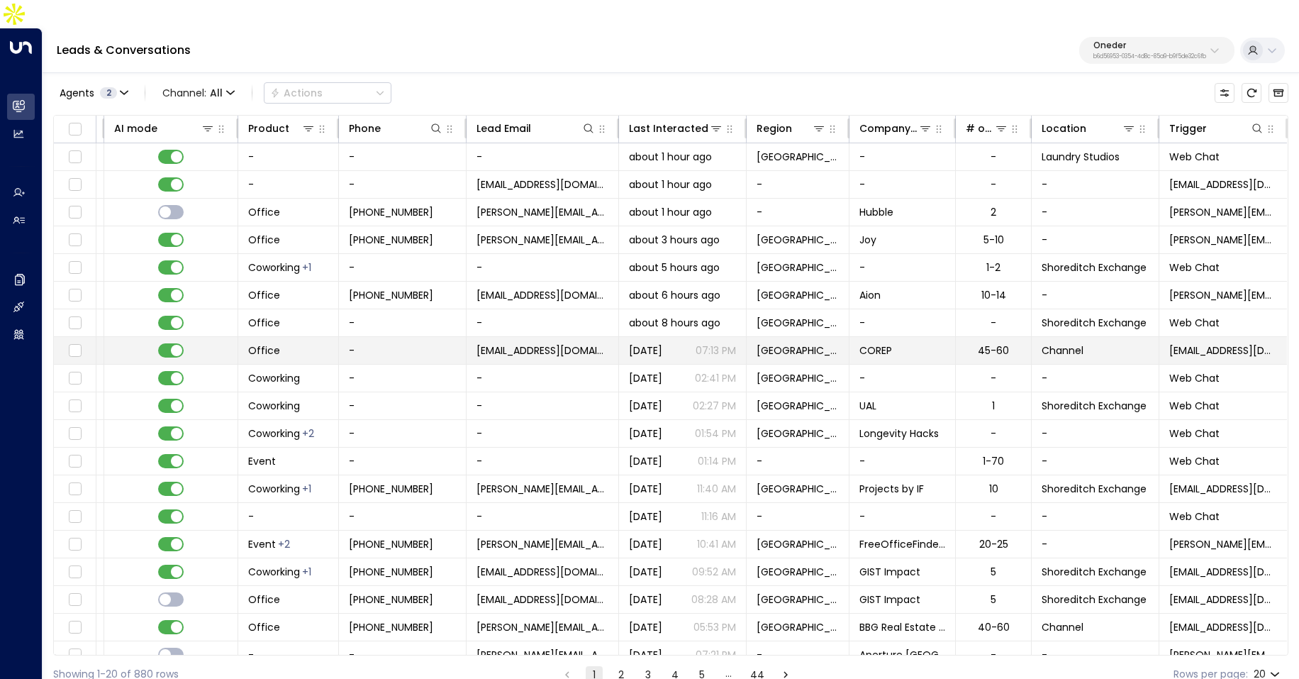
scroll to position [40, 387]
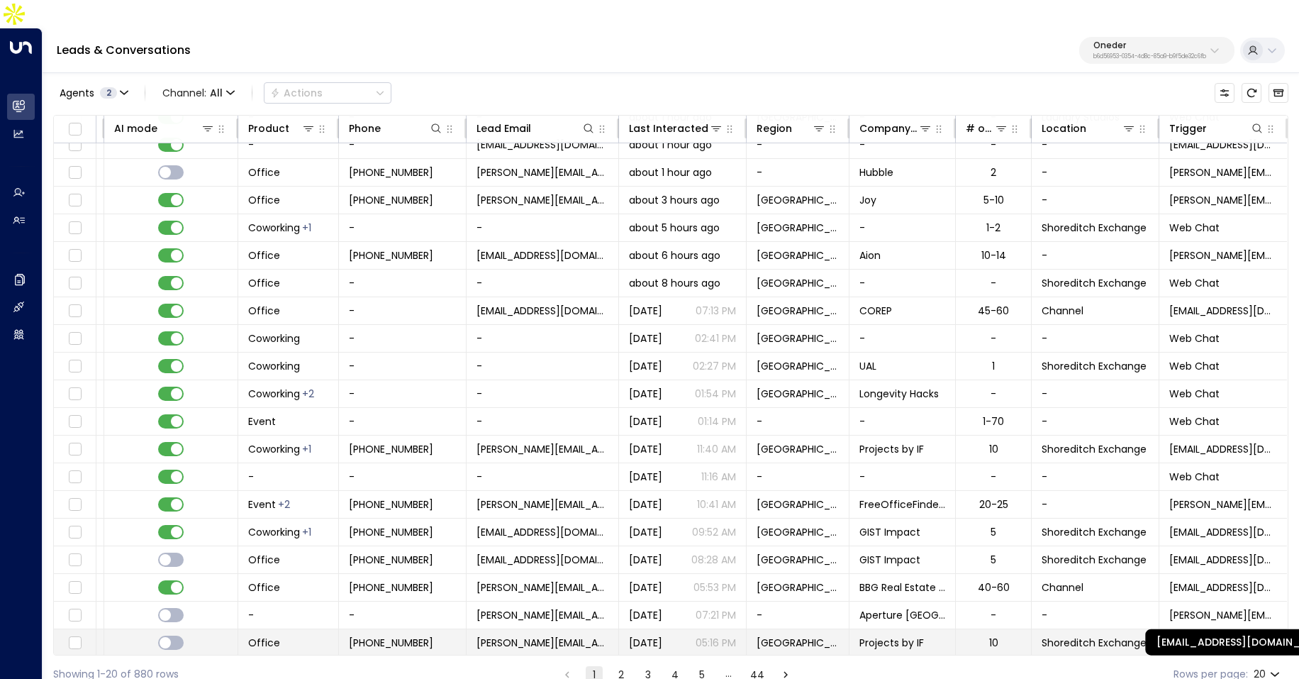
click at [1192, 635] on span "enquiries@hubblehq.com" at bounding box center [1224, 642] width 108 height 14
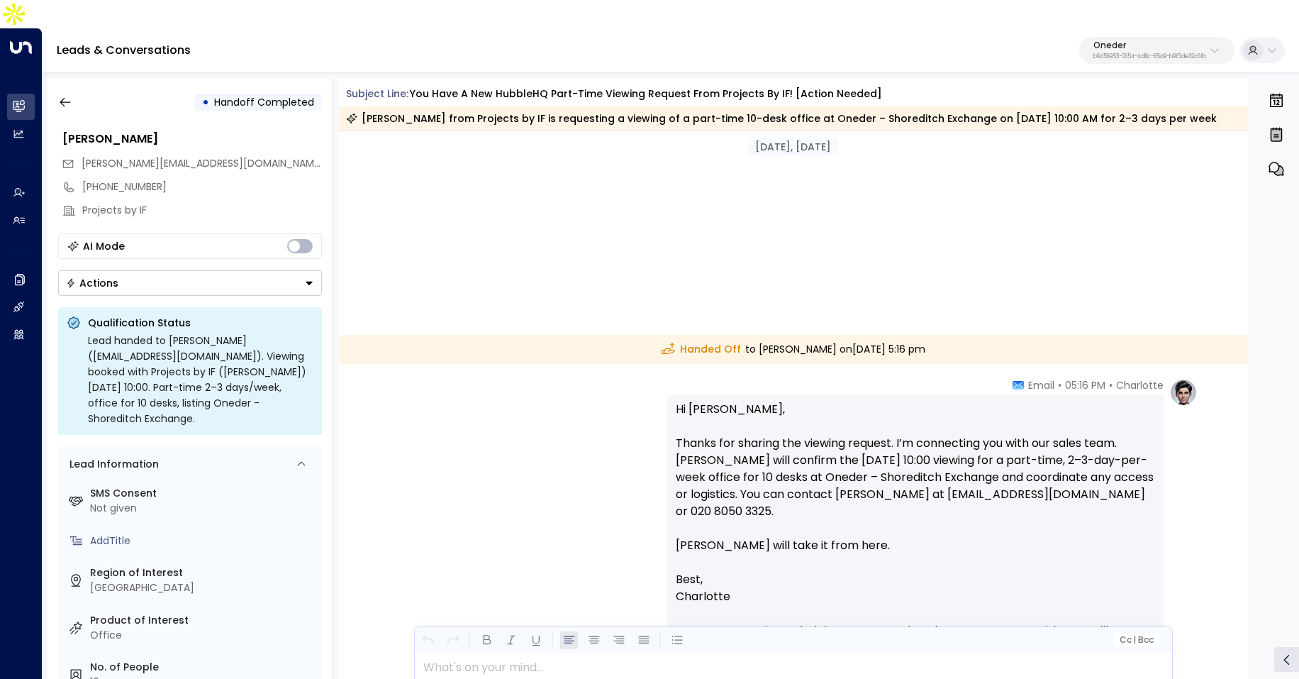
scroll to position [1486, 0]
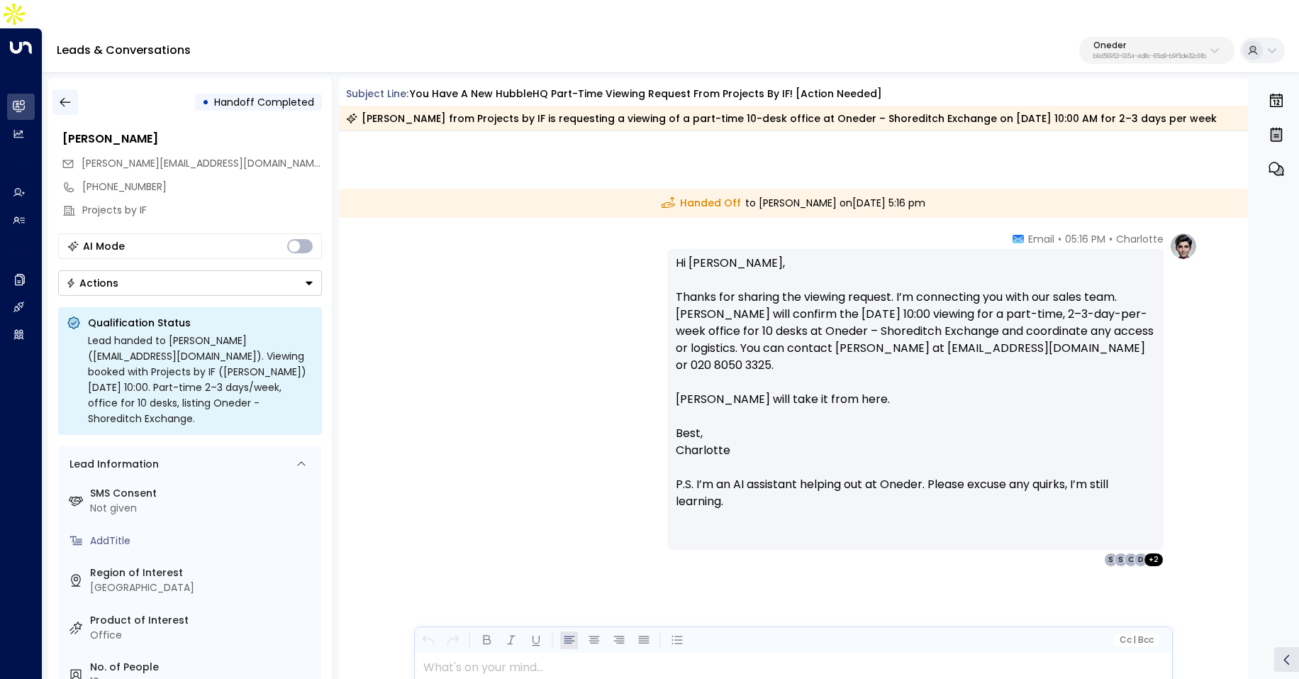
click at [72, 89] on button "button" at bounding box center [65, 102] width 26 height 26
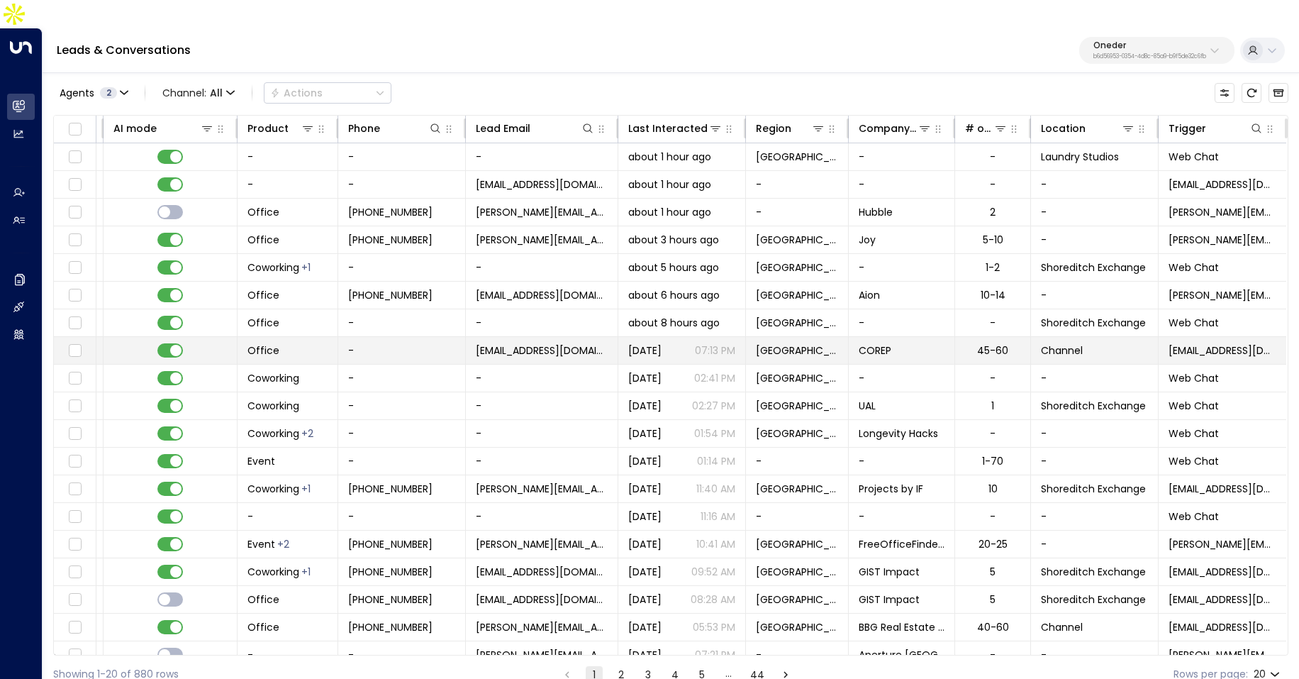
scroll to position [40, 391]
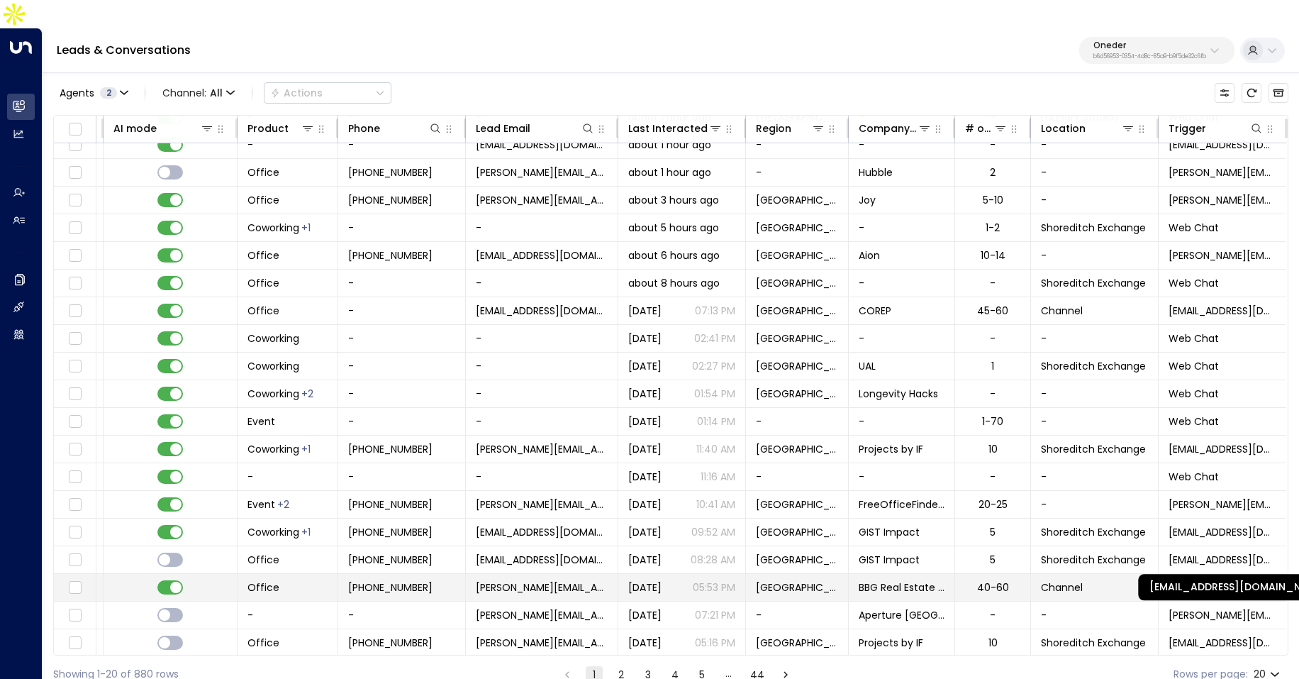
click at [1196, 580] on span "hit-reply@valvespace.com" at bounding box center [1223, 587] width 108 height 14
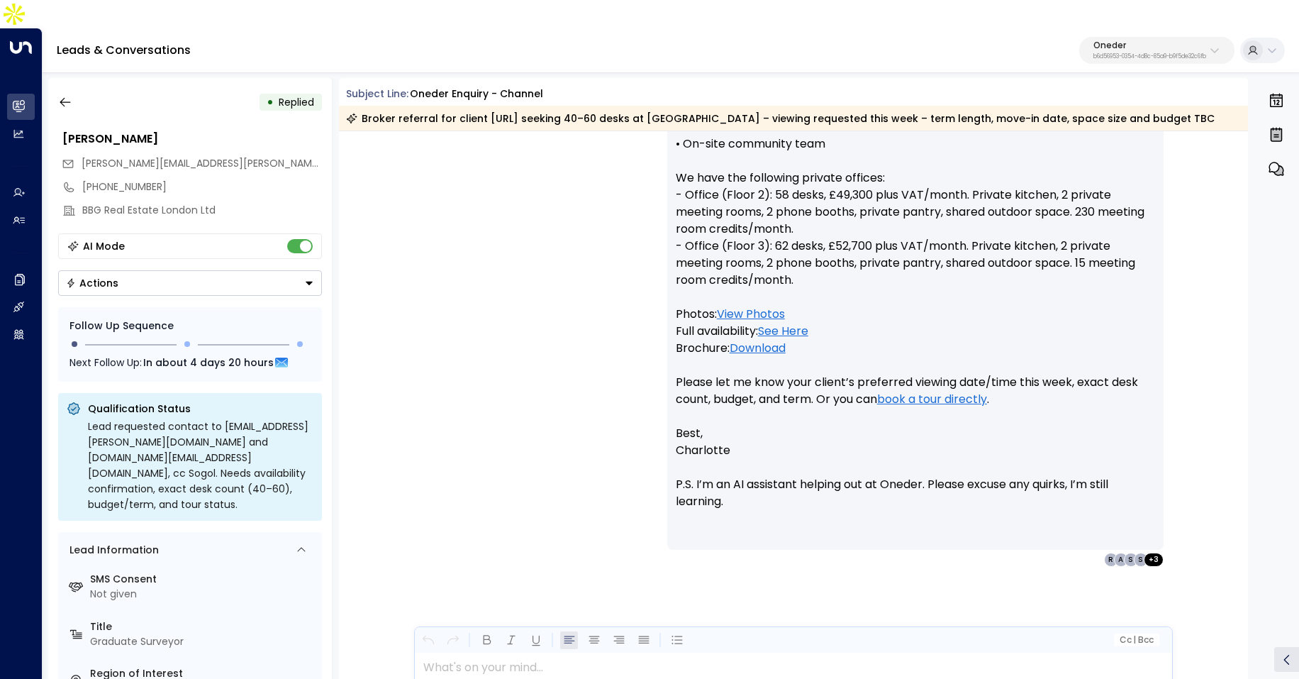
scroll to position [1238, 0]
click at [68, 98] on icon "button" at bounding box center [65, 102] width 11 height 9
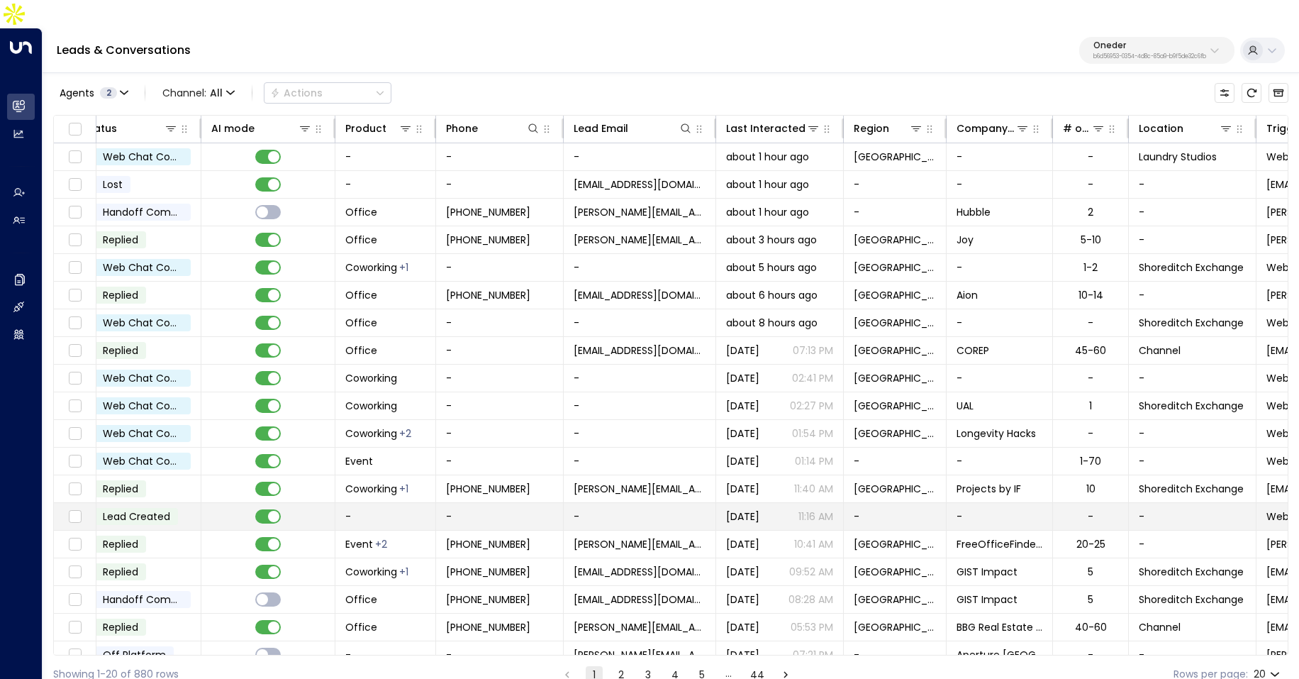
scroll to position [0, 391]
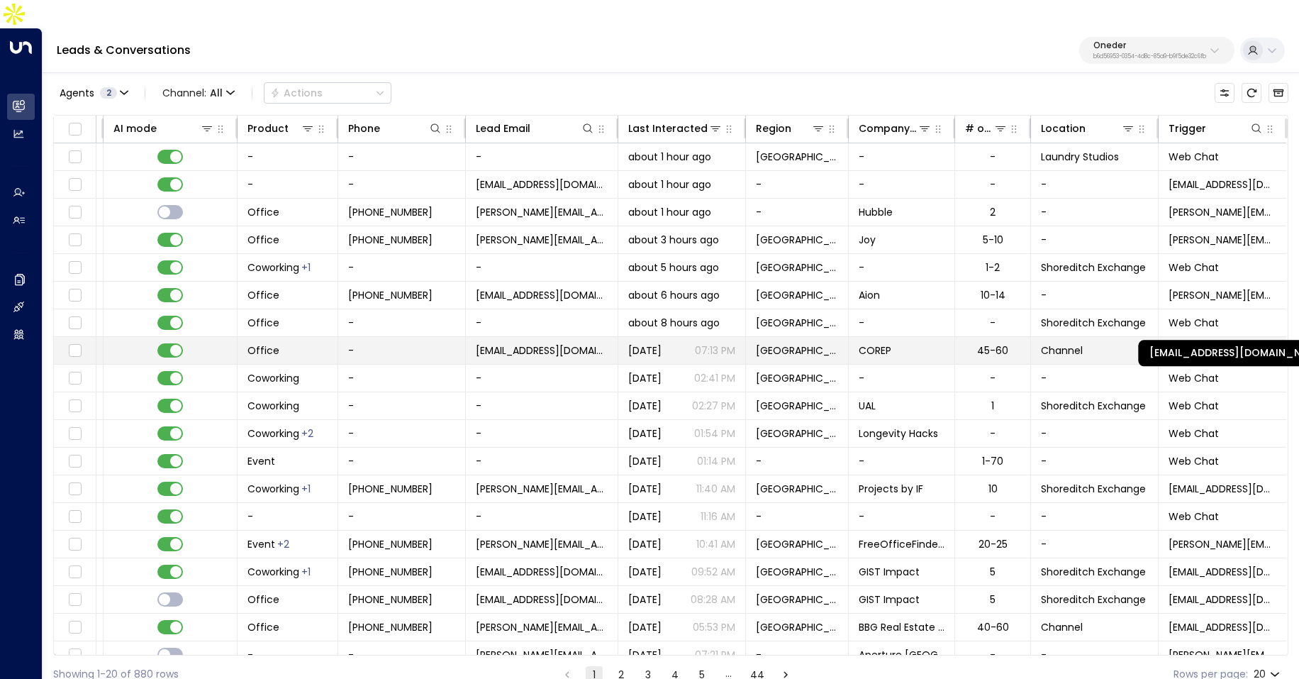
click at [1184, 343] on span "hit-reply@valvespace.com" at bounding box center [1223, 350] width 108 height 14
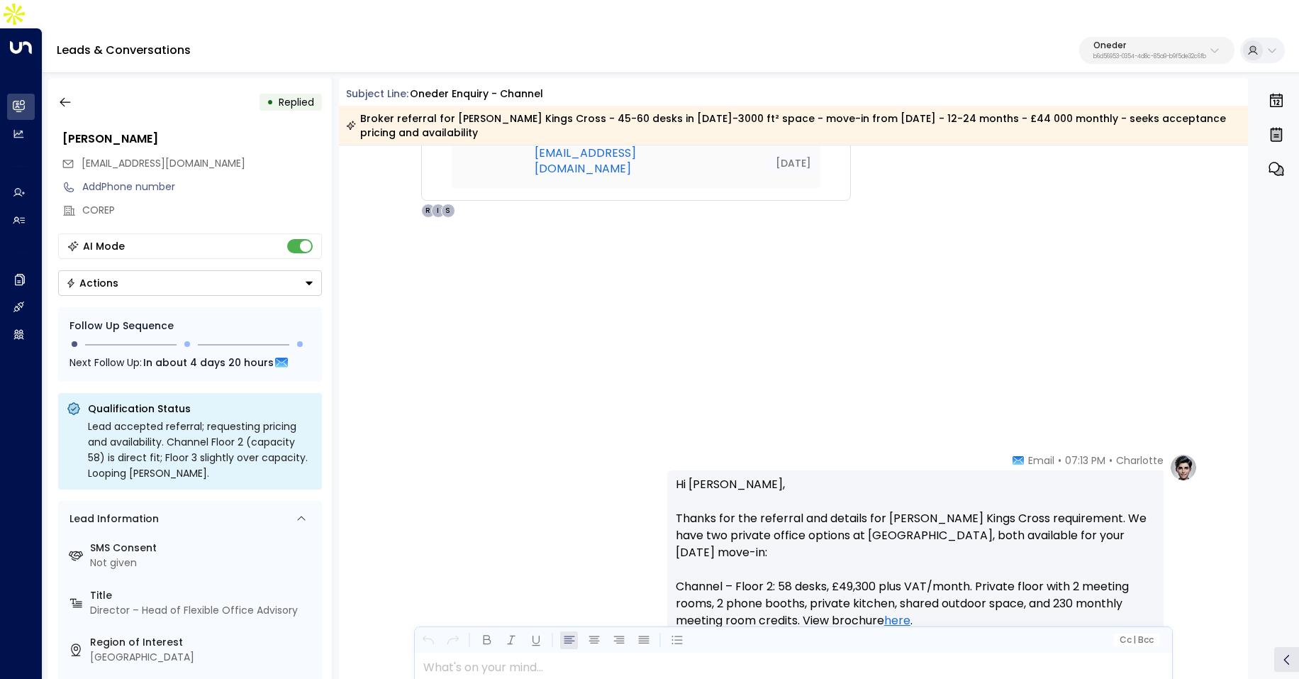
scroll to position [487, 0]
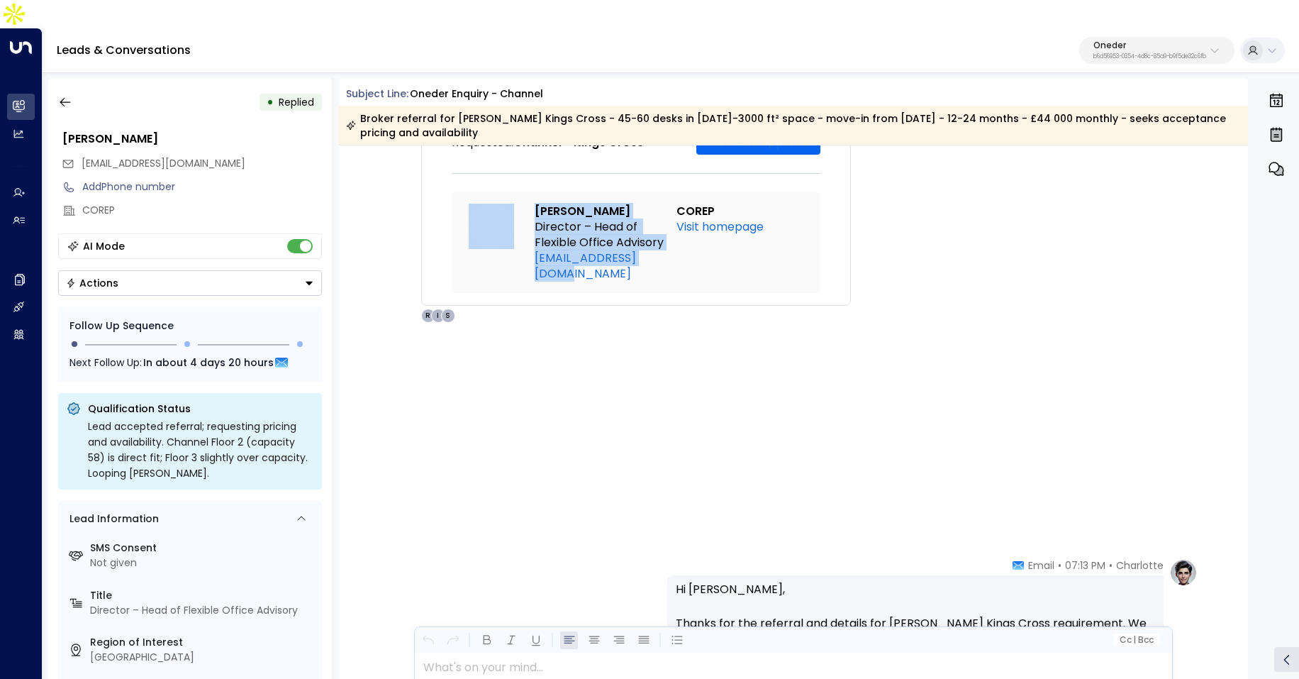
drag, startPoint x: 669, startPoint y: 467, endPoint x: 520, endPoint y: 470, distance: 149.0
click at [520, 282] on tr "Alex Cooper Director – Head of Flexible Office Advisory info@coreworking.com CO…" at bounding box center [636, 243] width 335 height 78
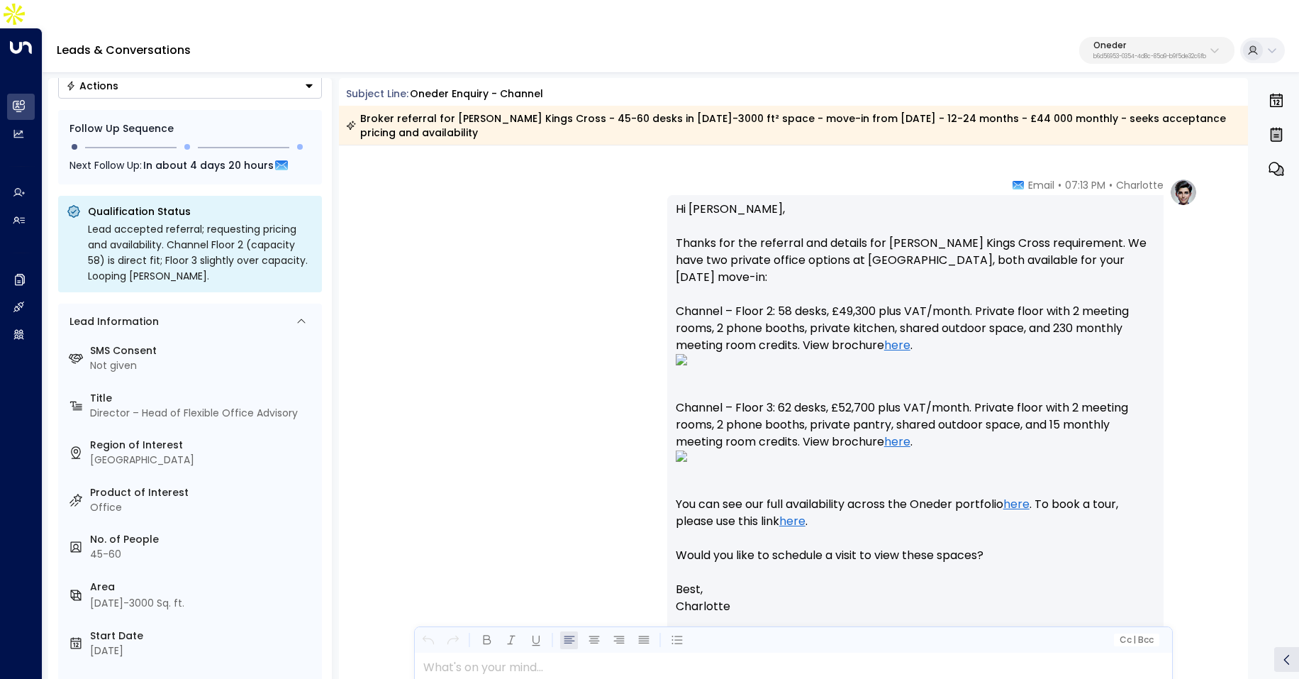
scroll to position [0, 0]
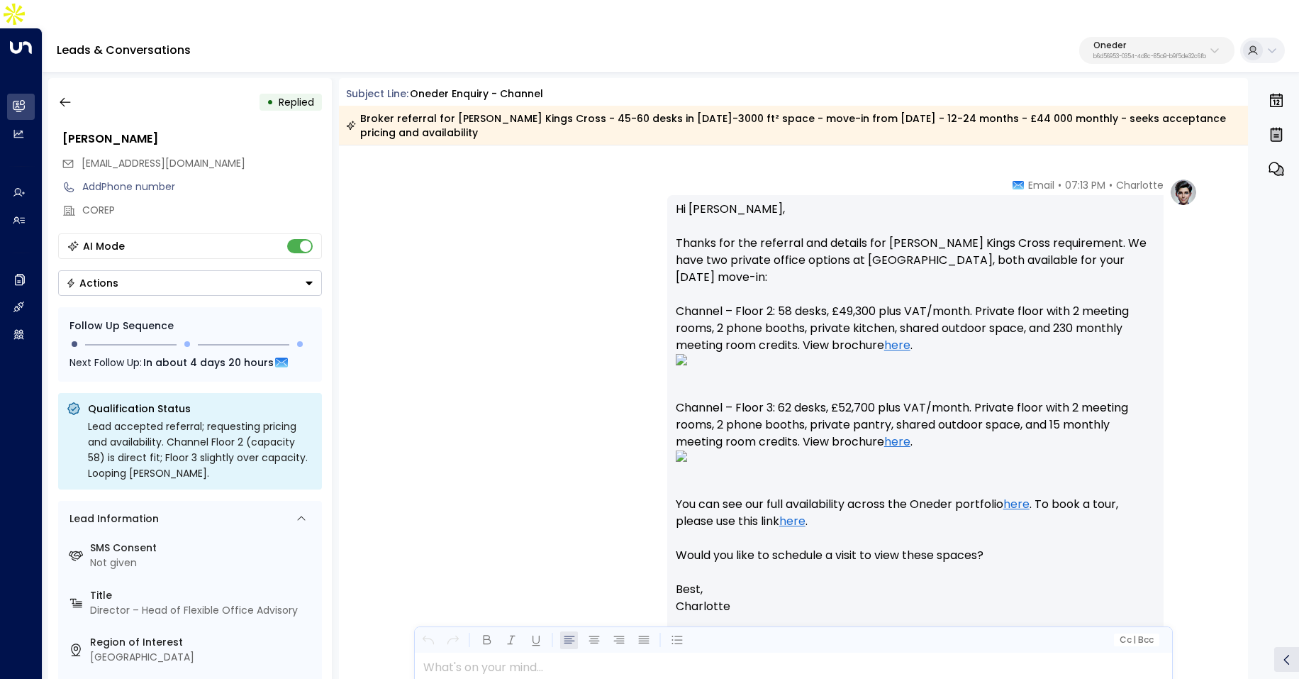
click at [1102, 41] on div "Oneder b6d56953-0354-4d8c-85a9-b9f5de32c6fb" at bounding box center [1150, 50] width 113 height 18
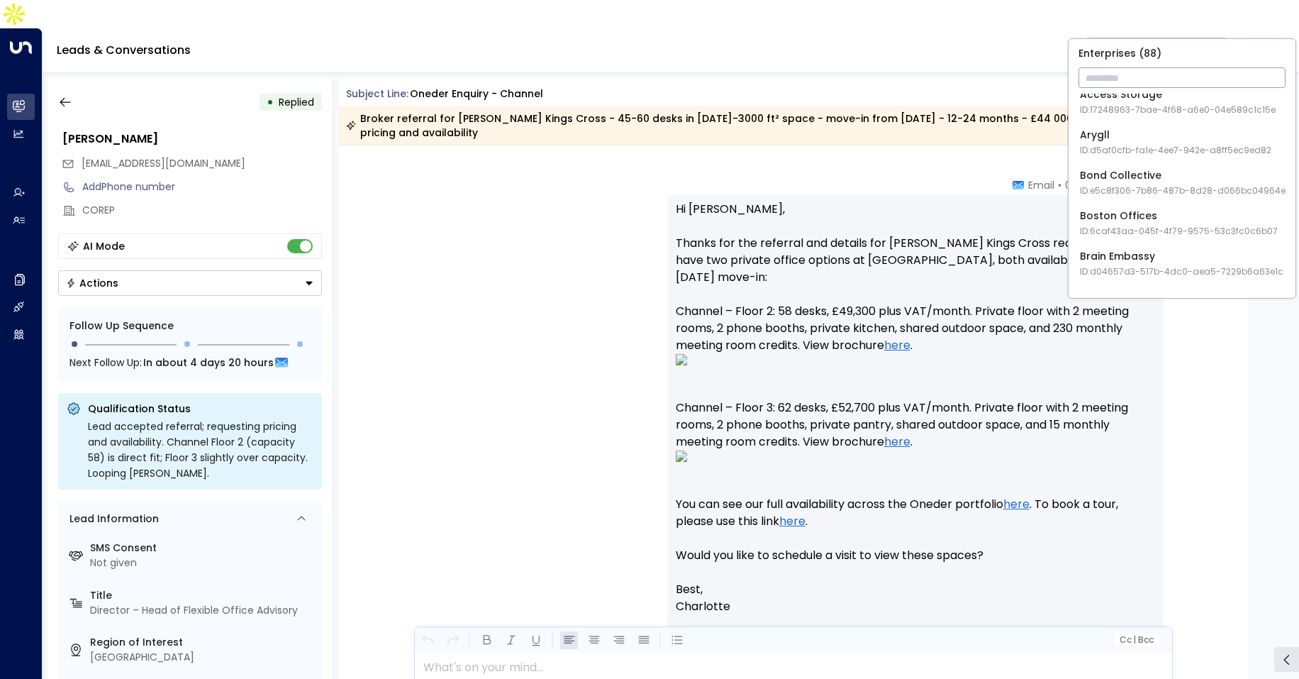
scroll to position [238, 0]
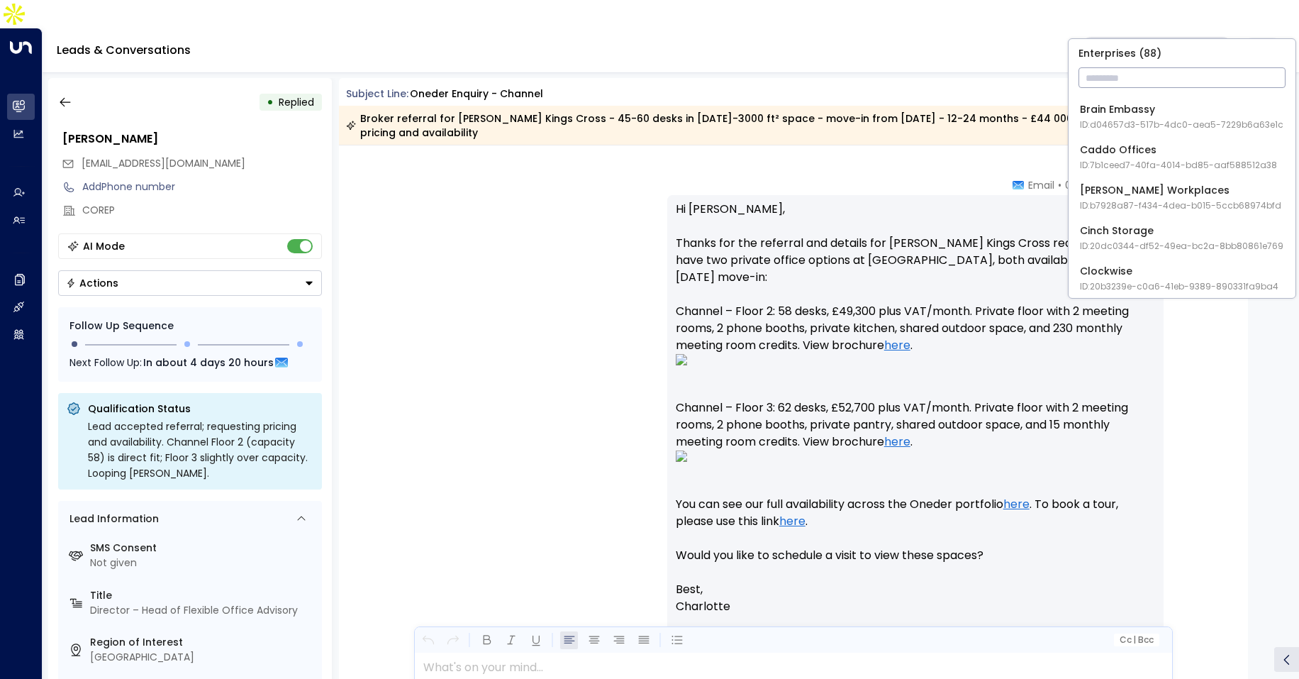
click at [547, 323] on div "Charlotte • 07:13 PM • Email Hi Libby, Thanks for the referral and details for …" at bounding box center [793, 484] width 809 height 613
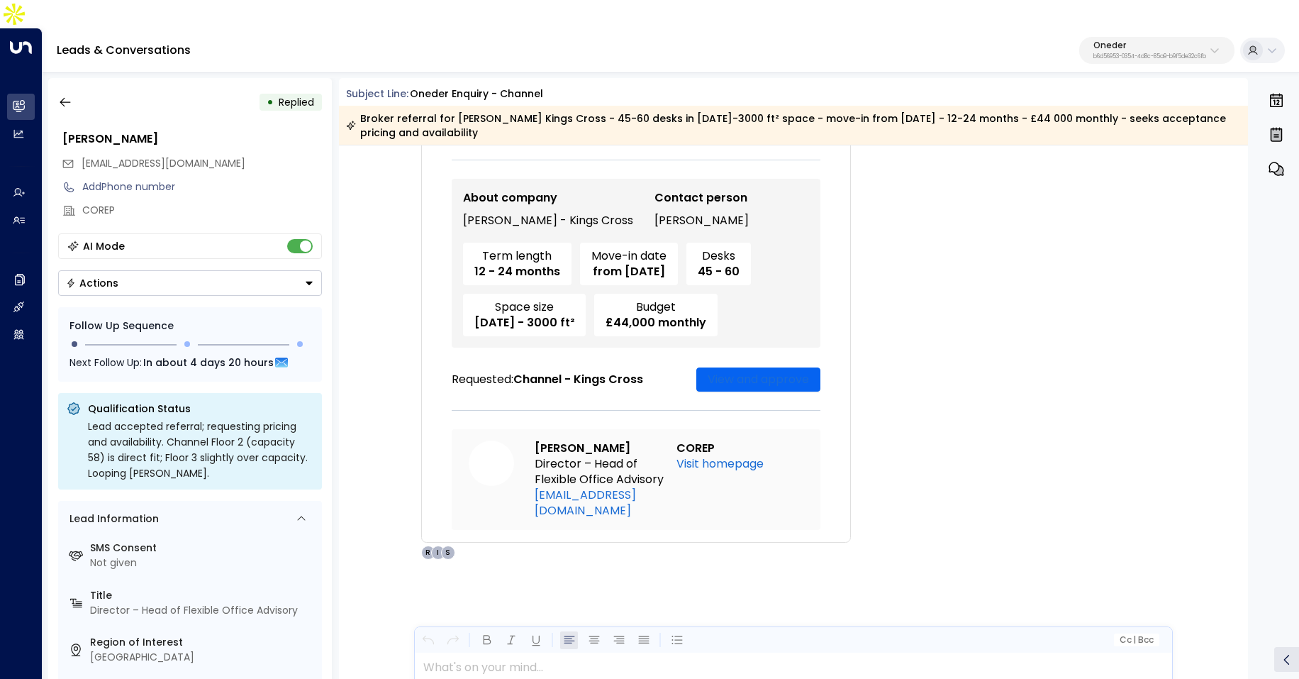
scroll to position [175, 0]
